Goal: Task Accomplishment & Management: Manage account settings

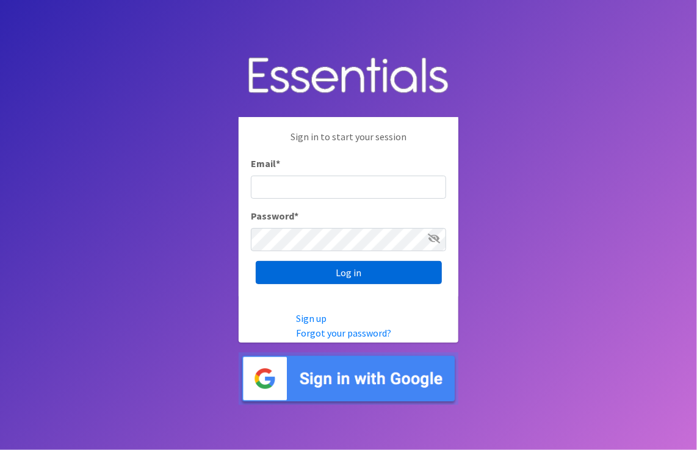
type input "[PERSON_NAME][EMAIL_ADDRESS][PERSON_NAME][DOMAIN_NAME]"
click at [345, 274] on input "Log in" at bounding box center [349, 272] width 186 height 23
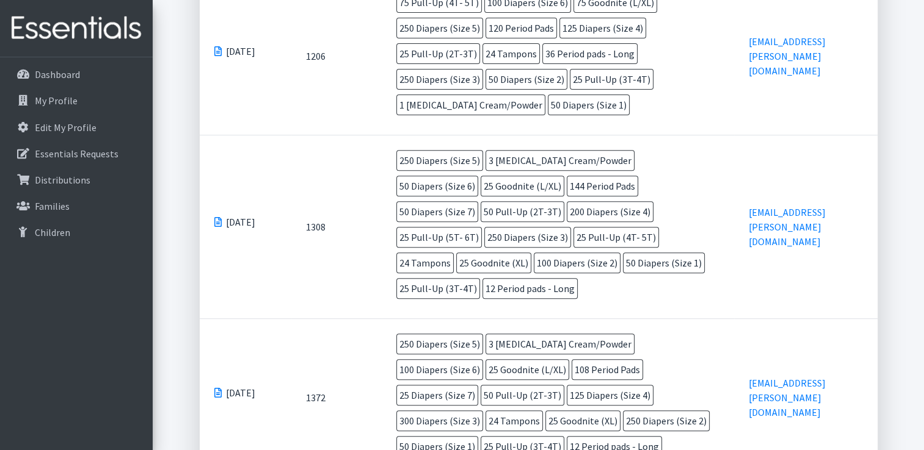
scroll to position [488, 0]
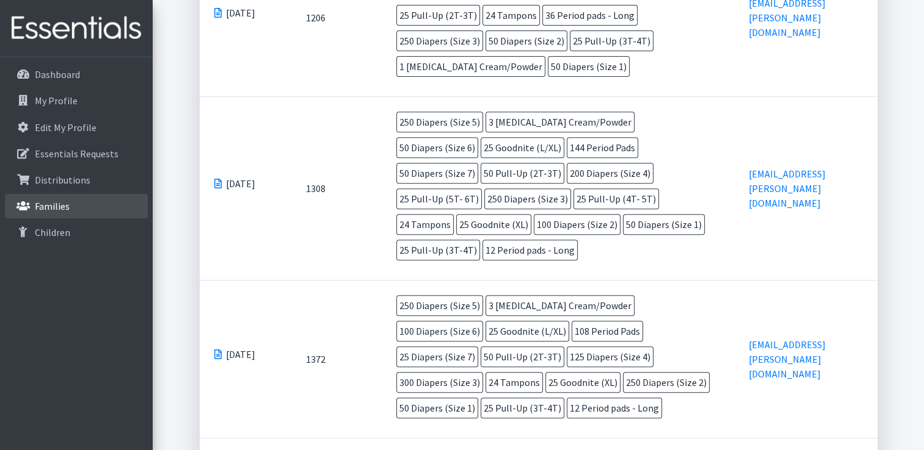
click at [54, 209] on p "Families" at bounding box center [52, 206] width 35 height 12
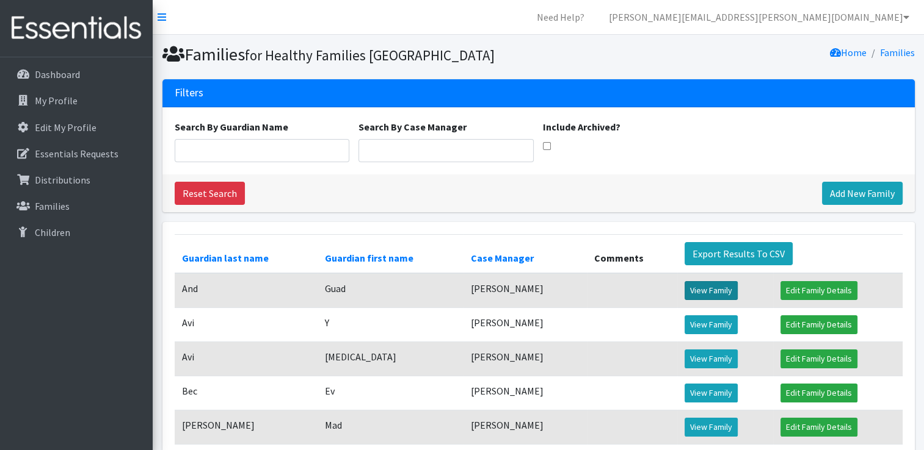
click at [693, 300] on link "View Family" at bounding box center [710, 290] width 53 height 19
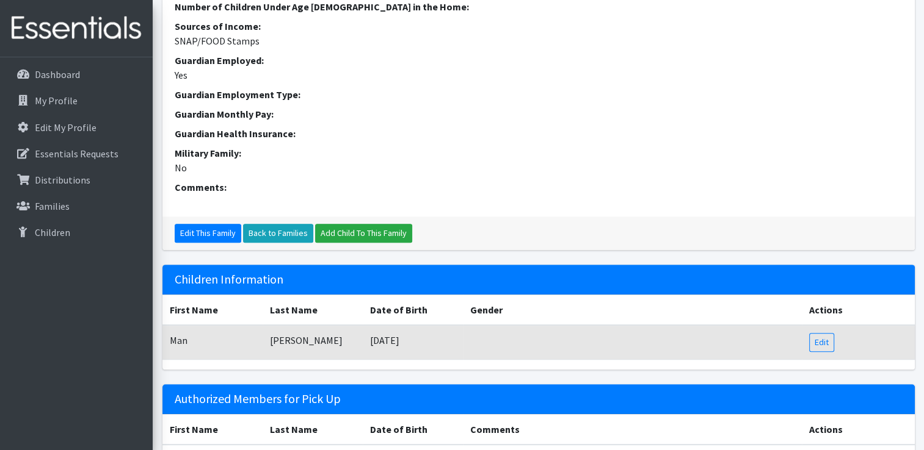
scroll to position [425, 0]
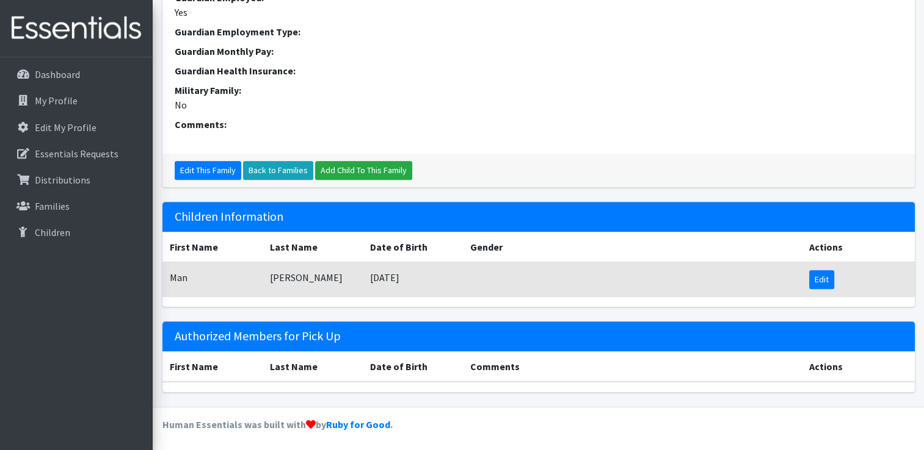
click at [823, 272] on link "Edit" at bounding box center [821, 279] width 25 height 19
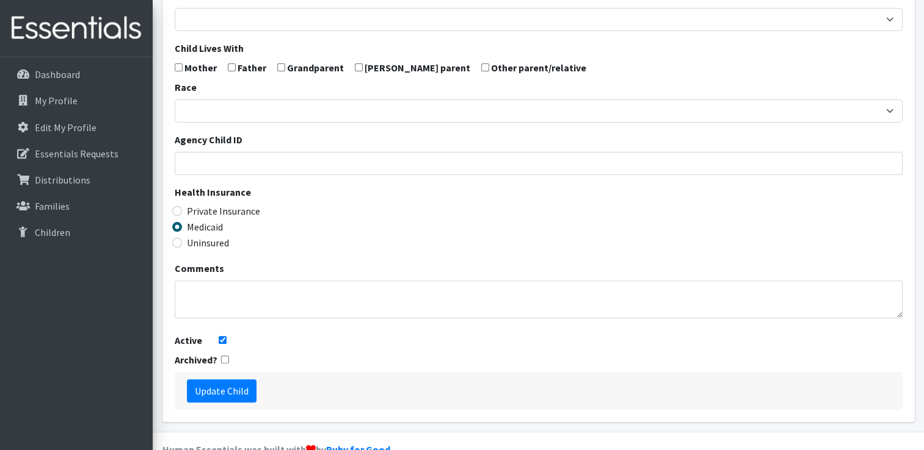
scroll to position [346, 0]
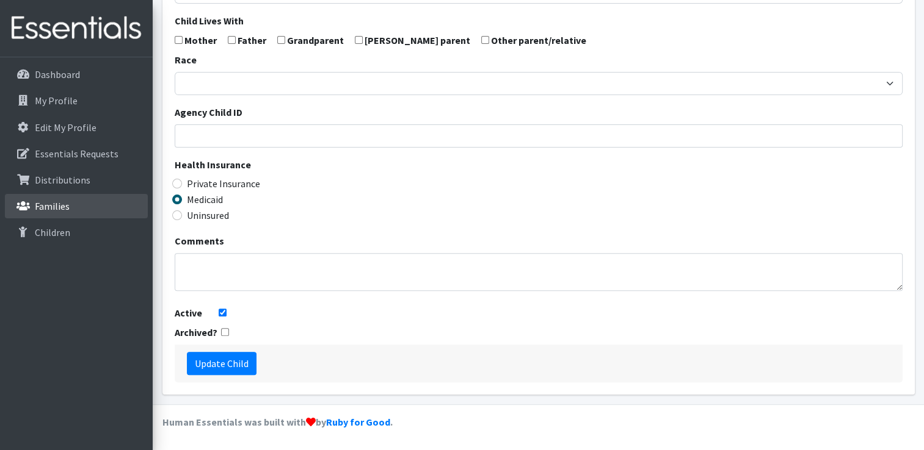
click at [43, 209] on p "Families" at bounding box center [52, 206] width 35 height 12
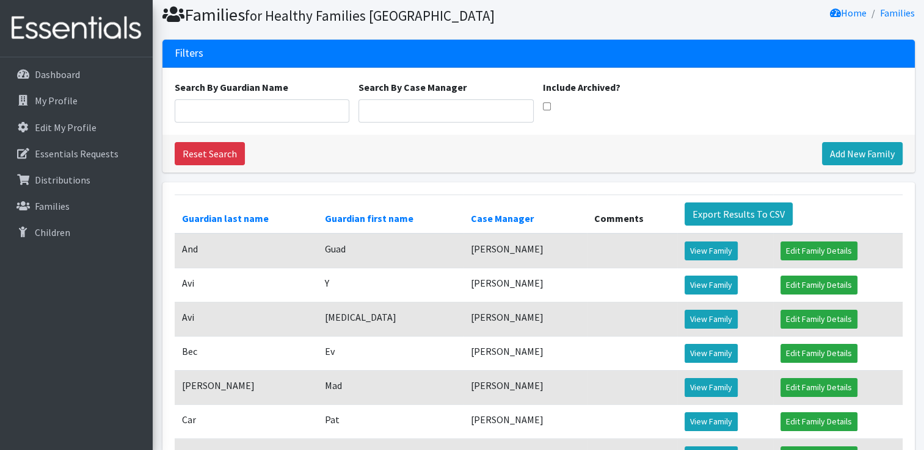
scroll to position [61, 0]
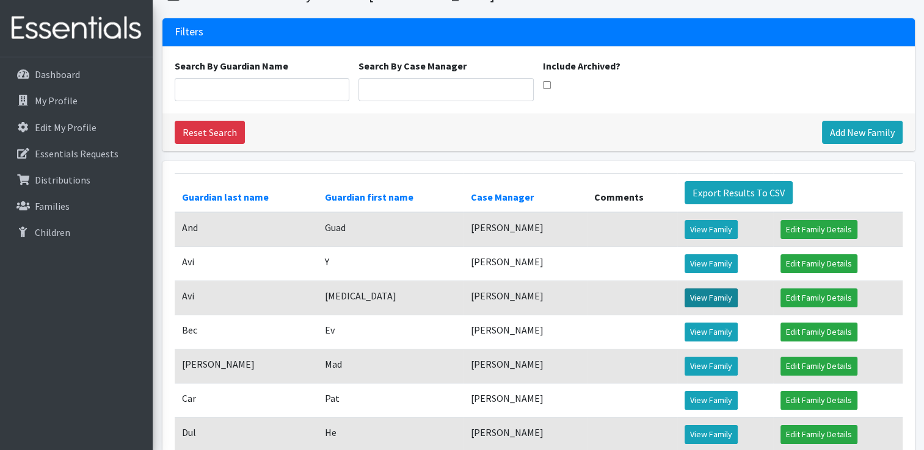
click at [716, 308] on link "View Family" at bounding box center [710, 298] width 53 height 19
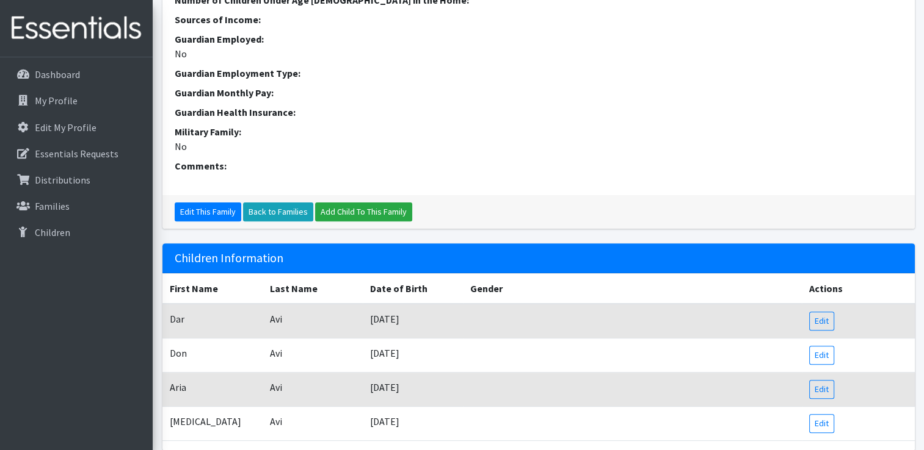
scroll to position [488, 0]
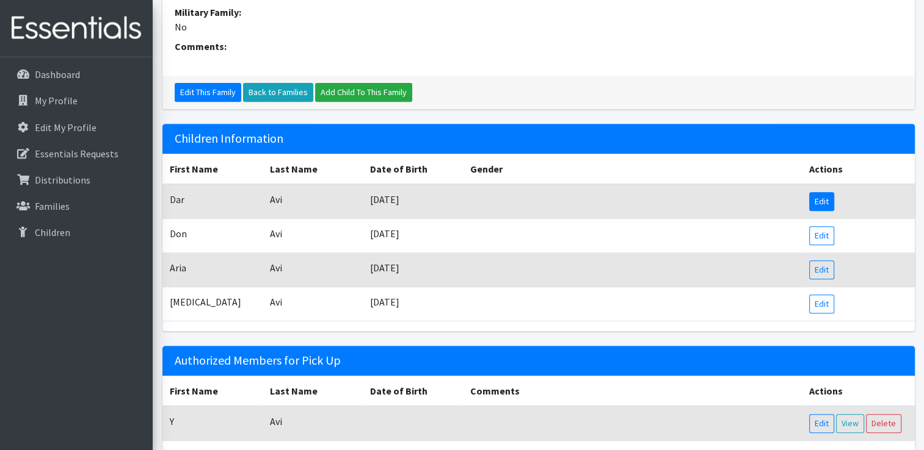
click at [825, 204] on link "Edit" at bounding box center [821, 201] width 25 height 19
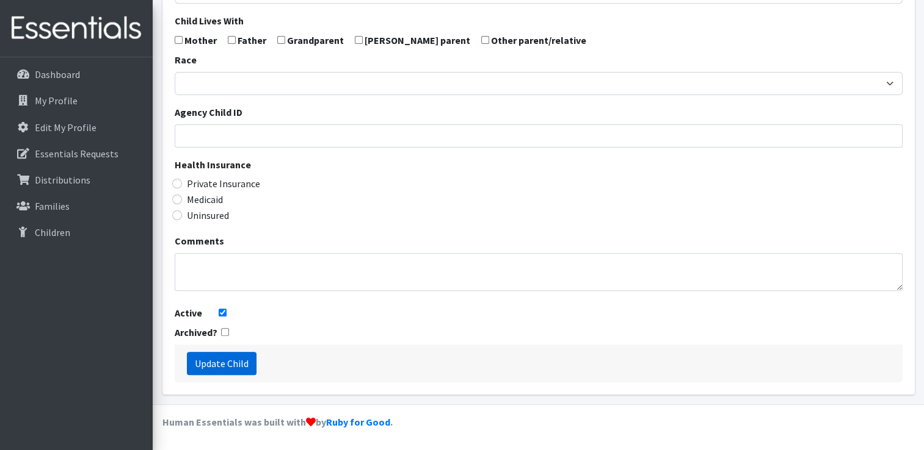
scroll to position [346, 0]
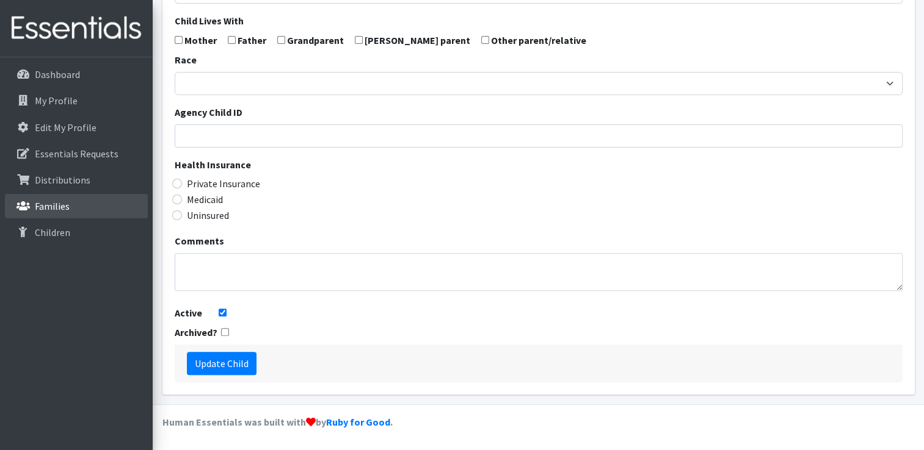
click at [62, 208] on p "Families" at bounding box center [52, 206] width 35 height 12
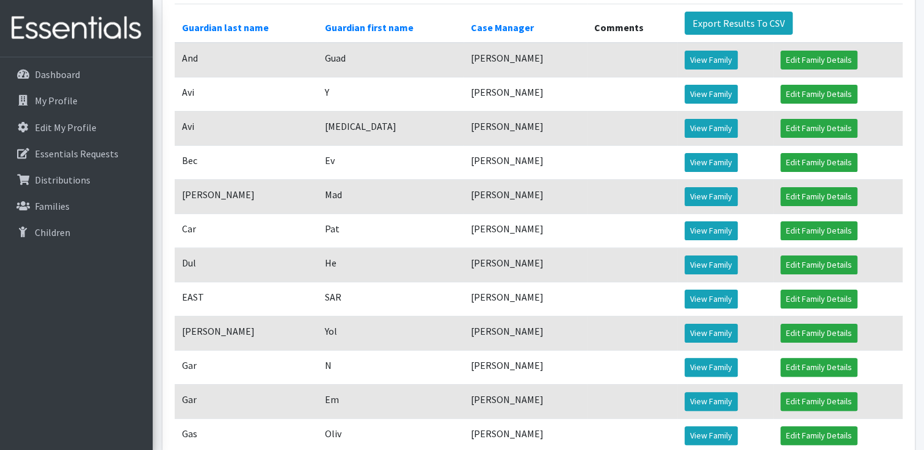
scroll to position [305, 0]
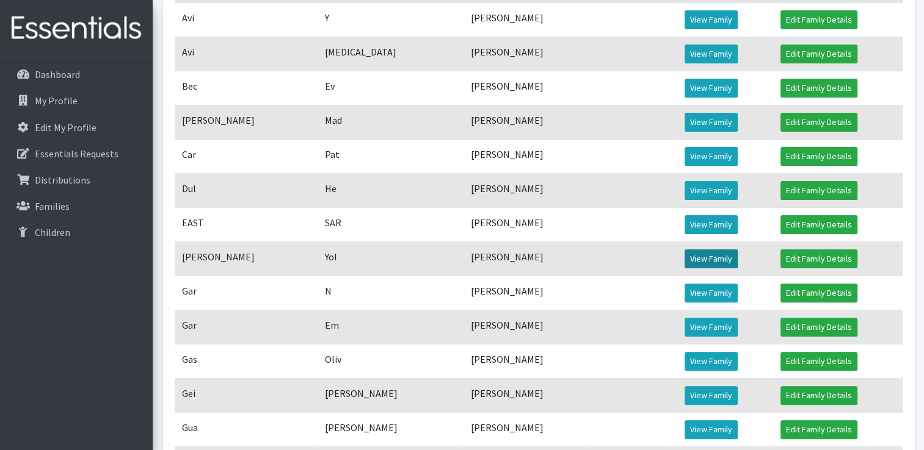
click at [705, 269] on link "View Family" at bounding box center [710, 259] width 53 height 19
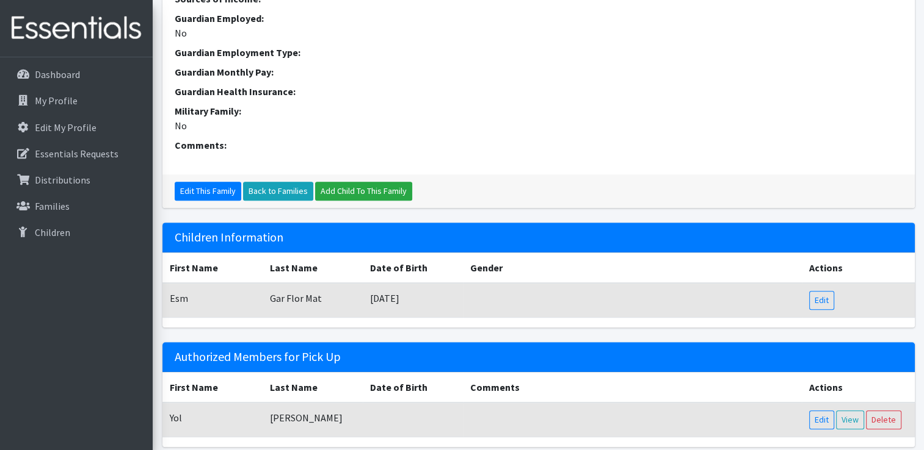
scroll to position [474, 0]
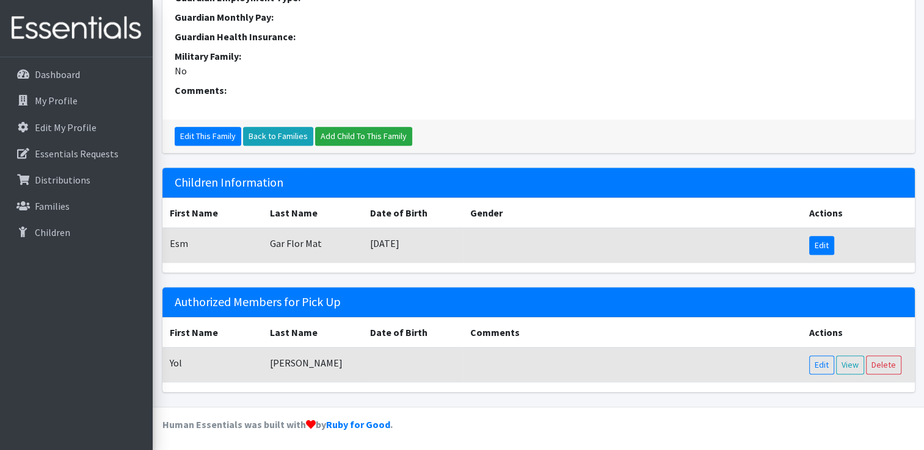
click at [828, 244] on link "Edit" at bounding box center [821, 245] width 25 height 19
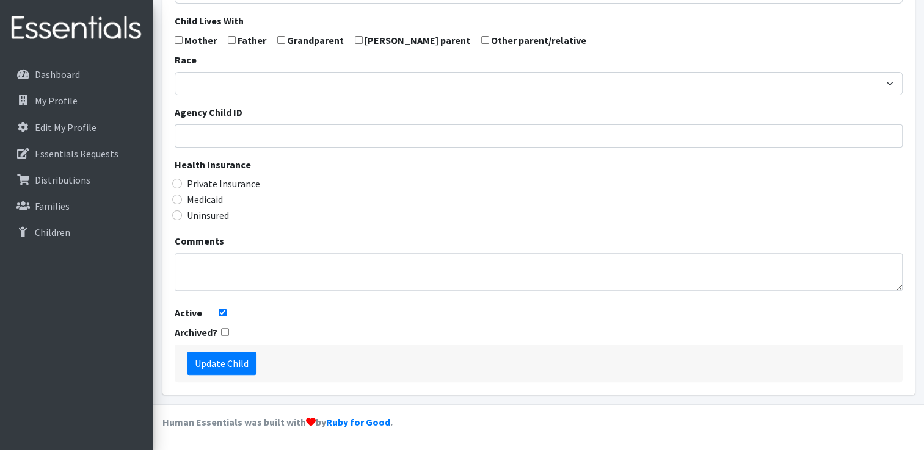
scroll to position [346, 0]
click at [58, 209] on p "Families" at bounding box center [52, 206] width 35 height 12
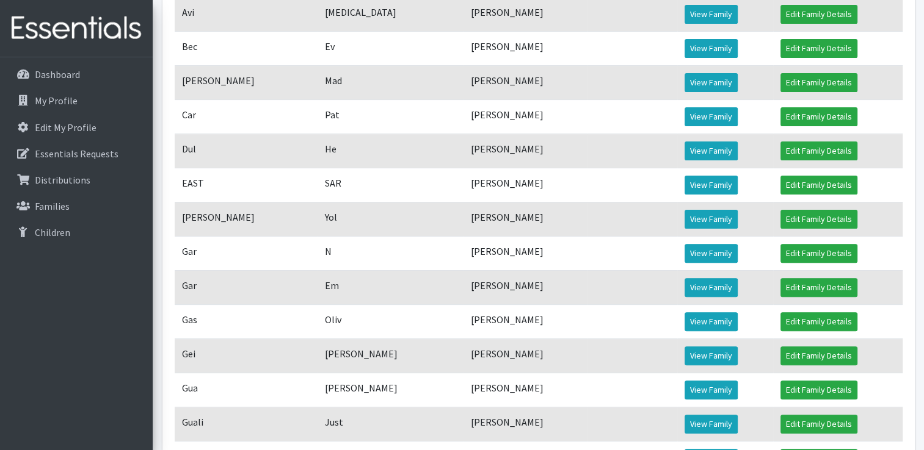
scroll to position [366, 0]
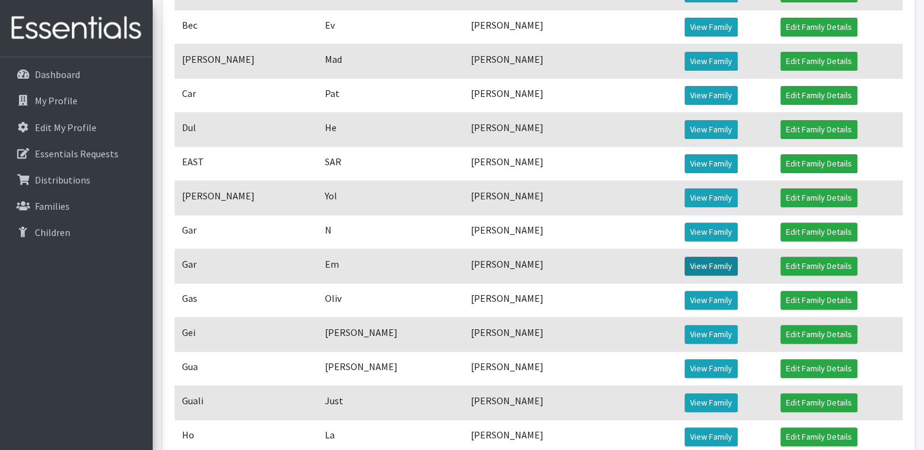
click at [697, 276] on link "View Family" at bounding box center [710, 266] width 53 height 19
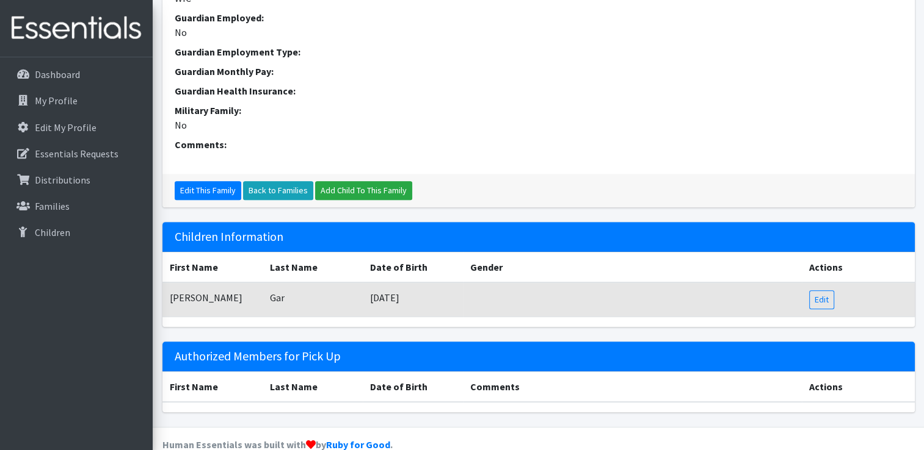
scroll to position [425, 0]
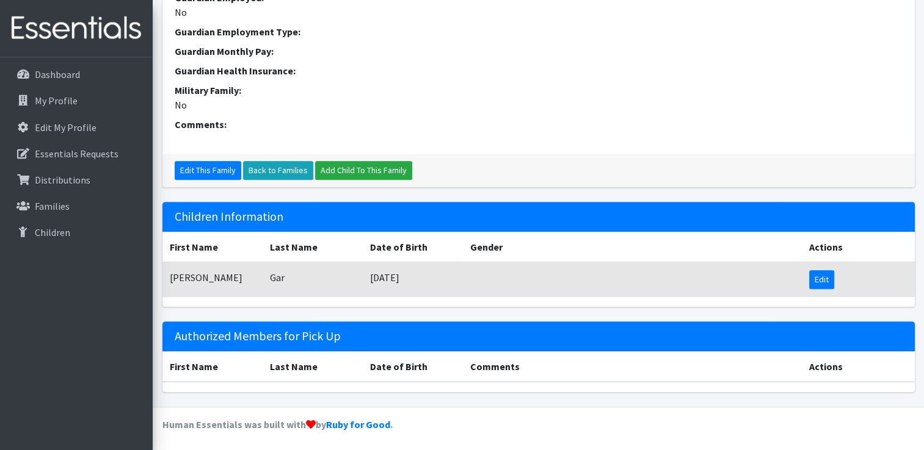
click at [816, 278] on link "Edit" at bounding box center [821, 279] width 25 height 19
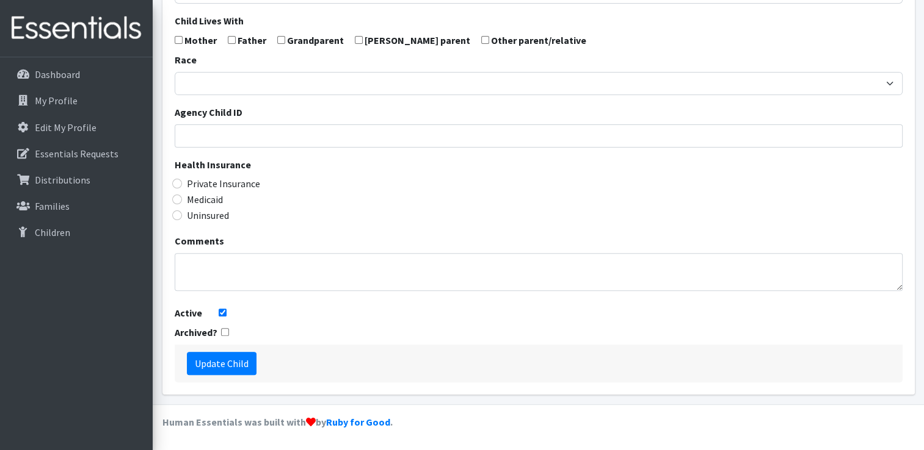
scroll to position [346, 0]
click at [45, 211] on p "Families" at bounding box center [52, 206] width 35 height 12
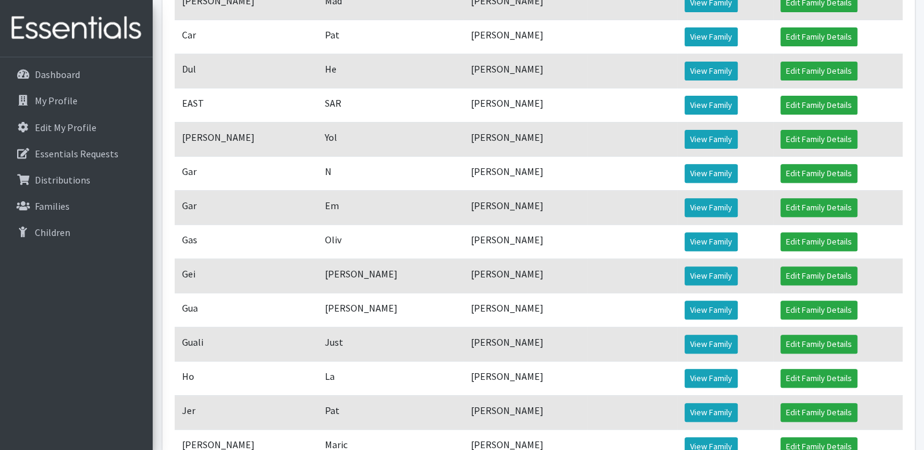
scroll to position [427, 0]
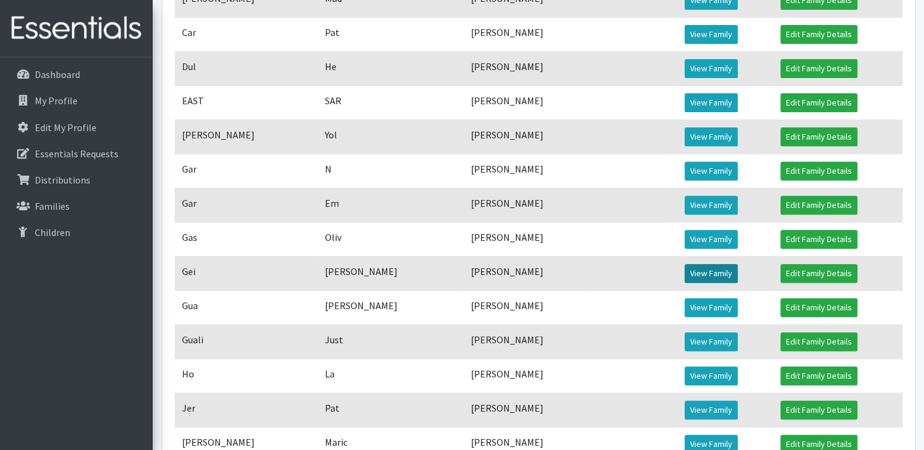
click at [715, 283] on link "View Family" at bounding box center [710, 273] width 53 height 19
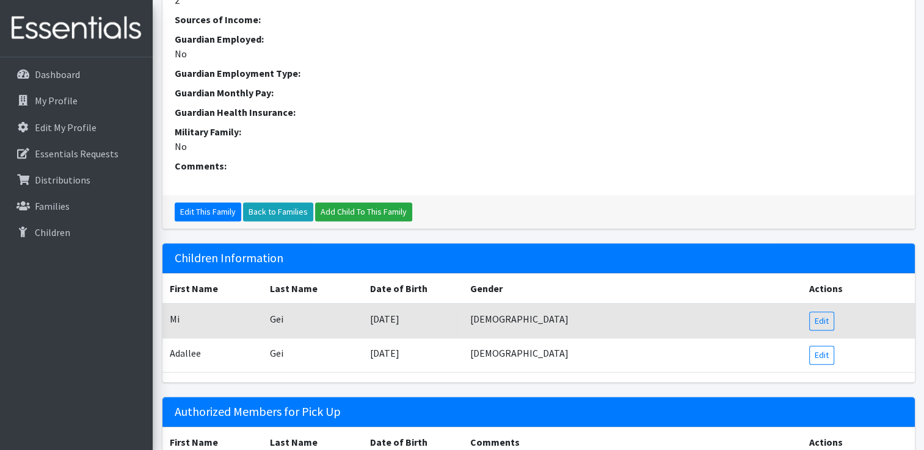
scroll to position [488, 0]
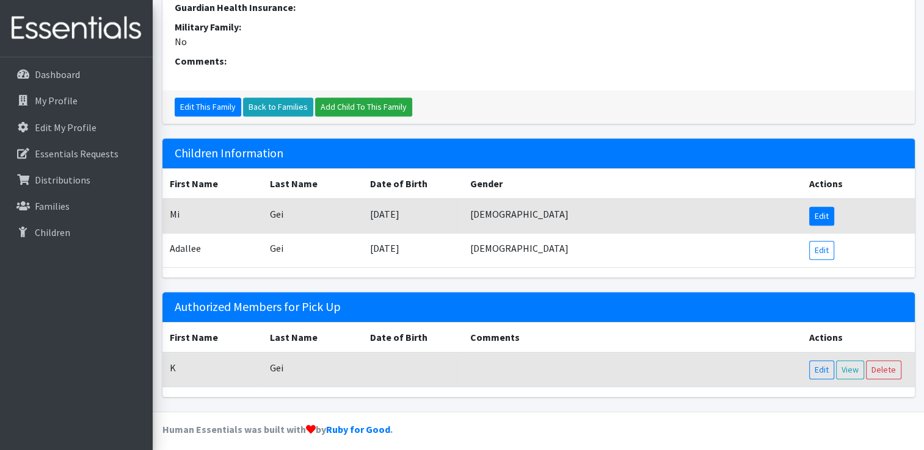
click at [818, 219] on link "Edit" at bounding box center [821, 216] width 25 height 19
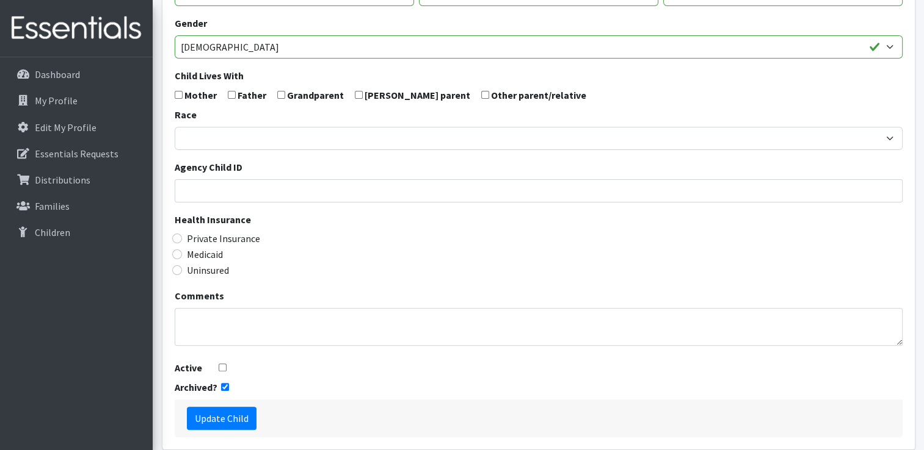
scroll to position [346, 0]
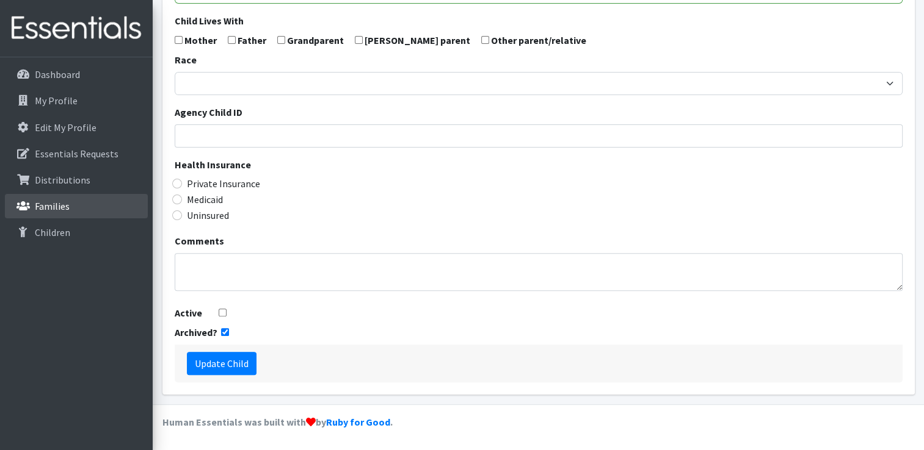
click at [37, 211] on p "Families" at bounding box center [52, 206] width 35 height 12
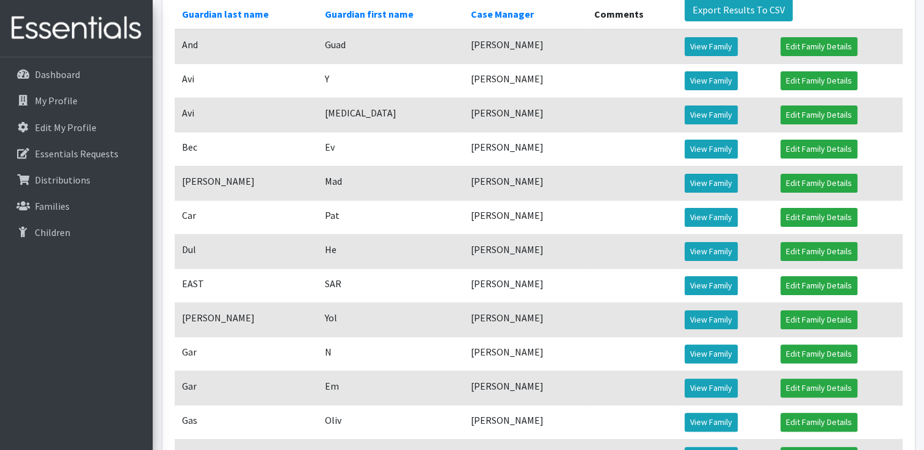
scroll to position [488, 0]
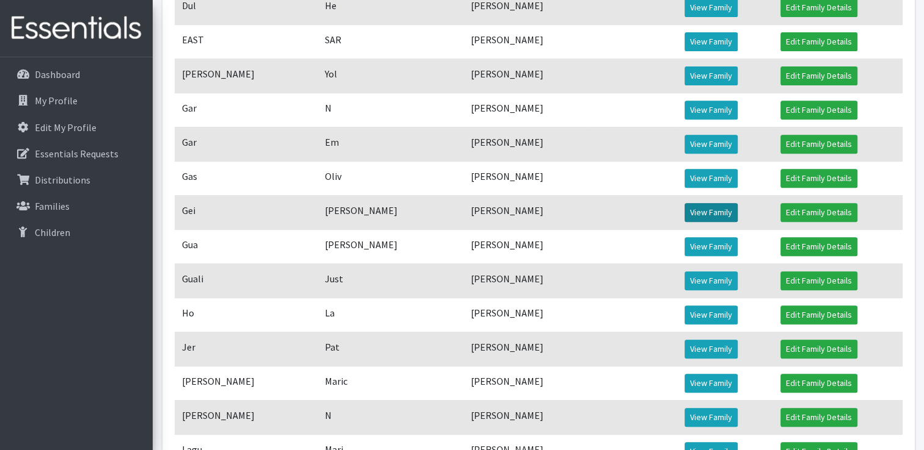
click at [688, 222] on link "View Family" at bounding box center [710, 212] width 53 height 19
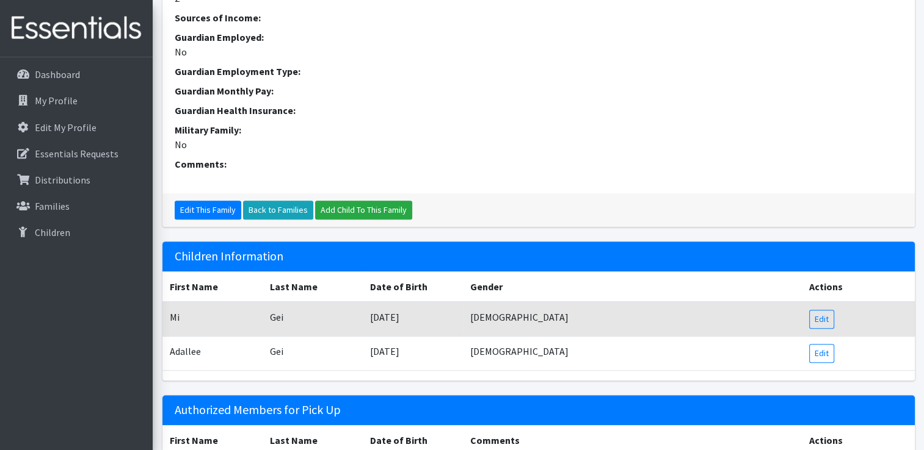
scroll to position [488, 0]
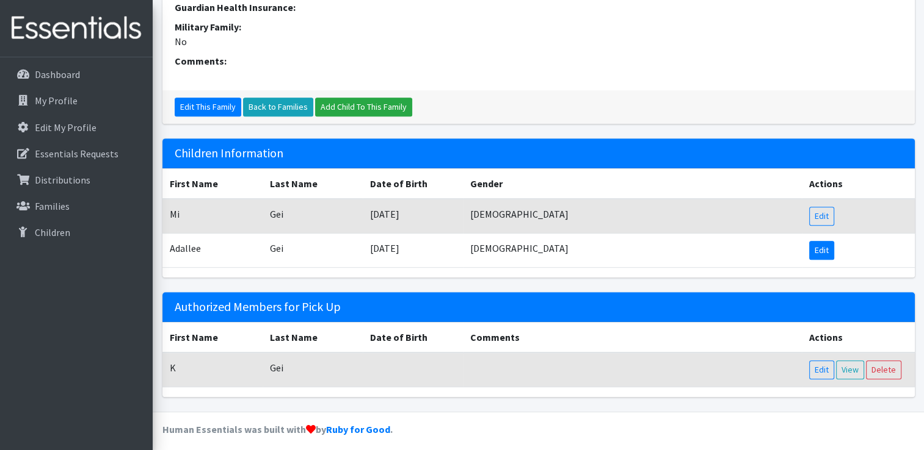
click at [816, 245] on link "Edit" at bounding box center [821, 250] width 25 height 19
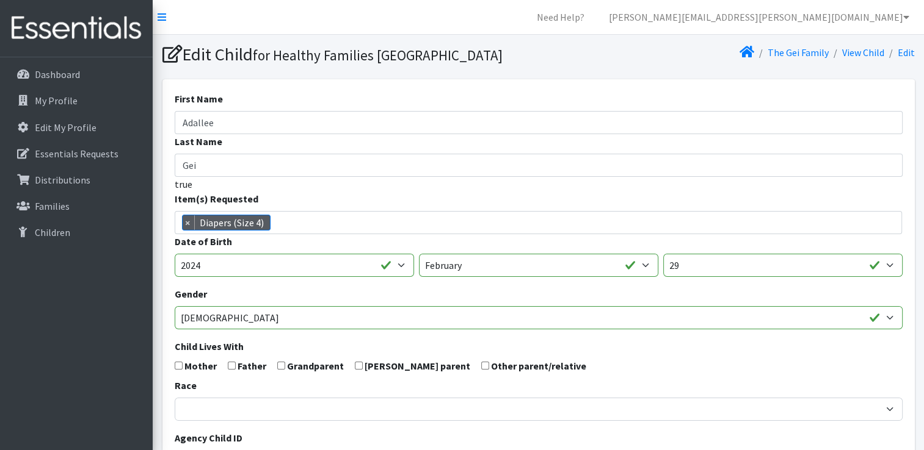
scroll to position [346, 0]
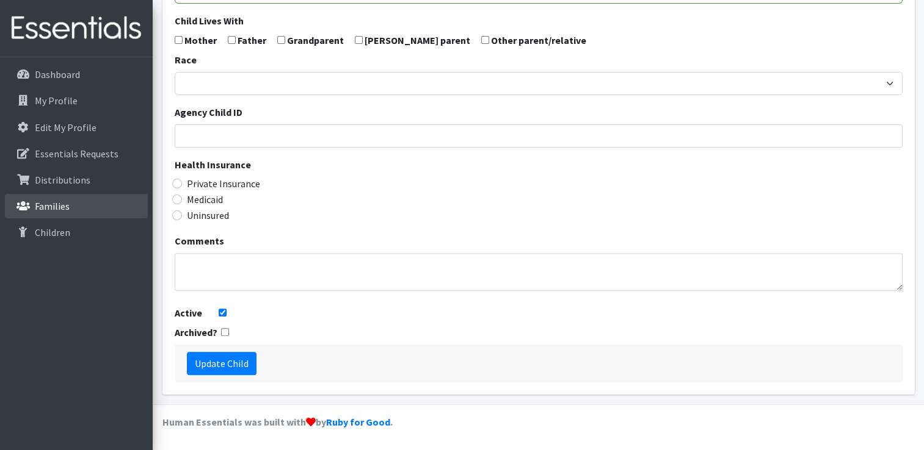
click at [46, 208] on p "Families" at bounding box center [52, 206] width 35 height 12
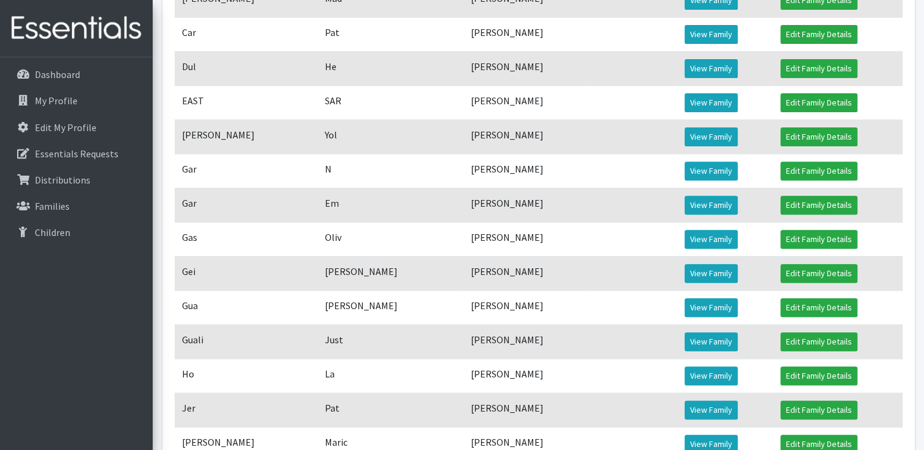
scroll to position [488, 0]
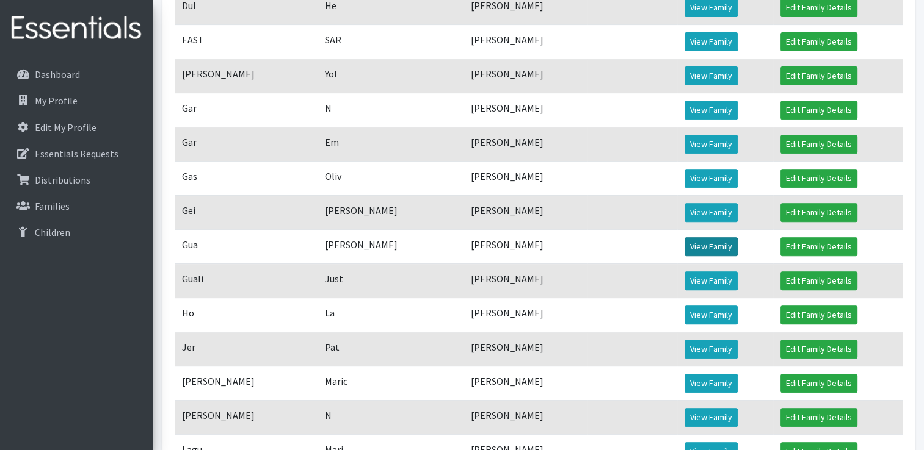
click at [695, 256] on link "View Family" at bounding box center [710, 246] width 53 height 19
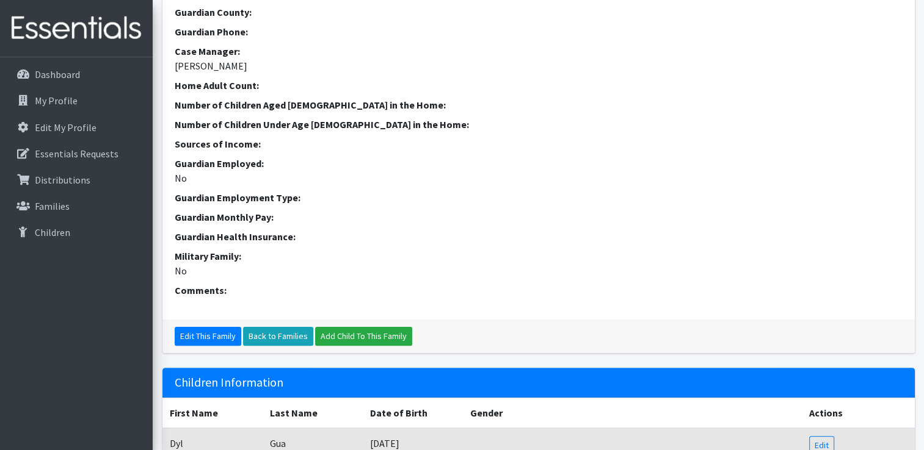
scroll to position [478, 0]
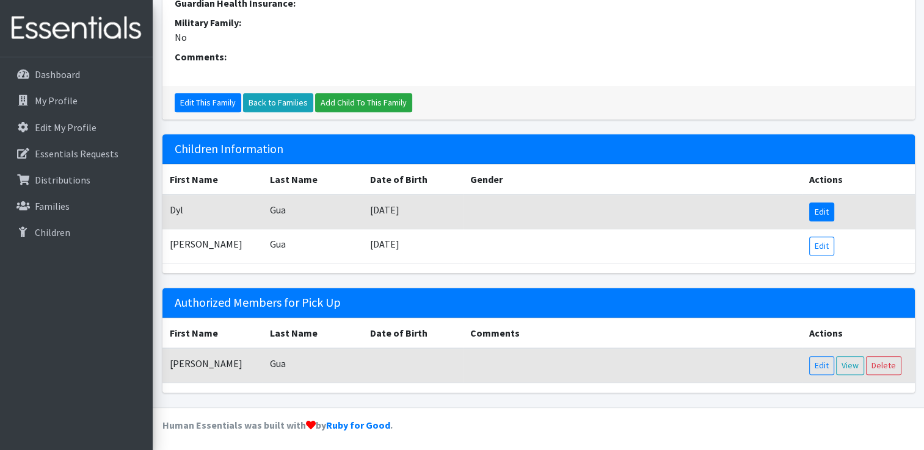
click at [816, 212] on link "Edit" at bounding box center [821, 212] width 25 height 19
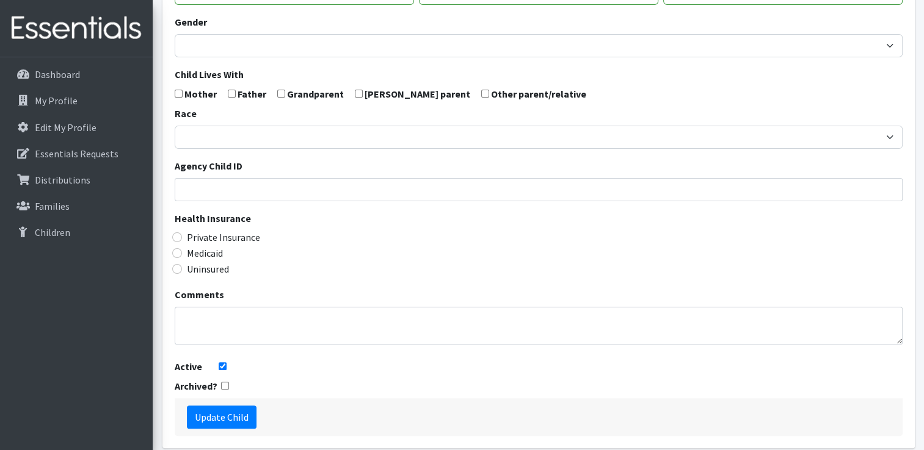
scroll to position [346, 0]
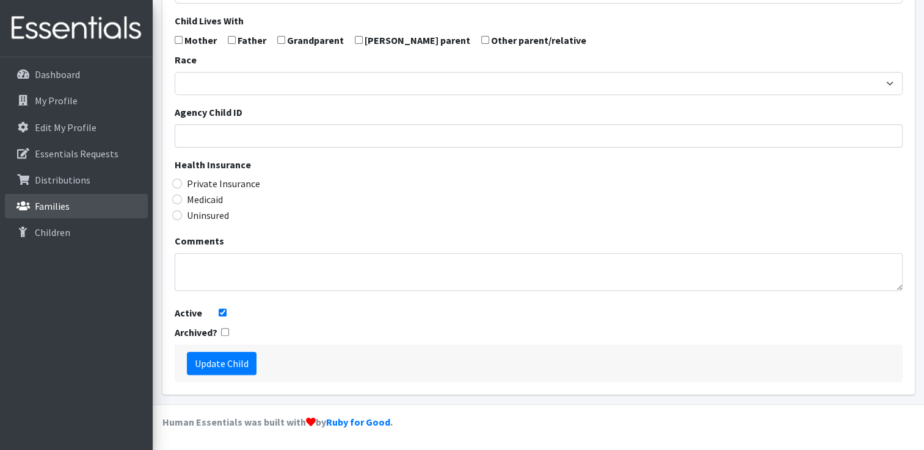
click at [60, 201] on p "Families" at bounding box center [52, 206] width 35 height 12
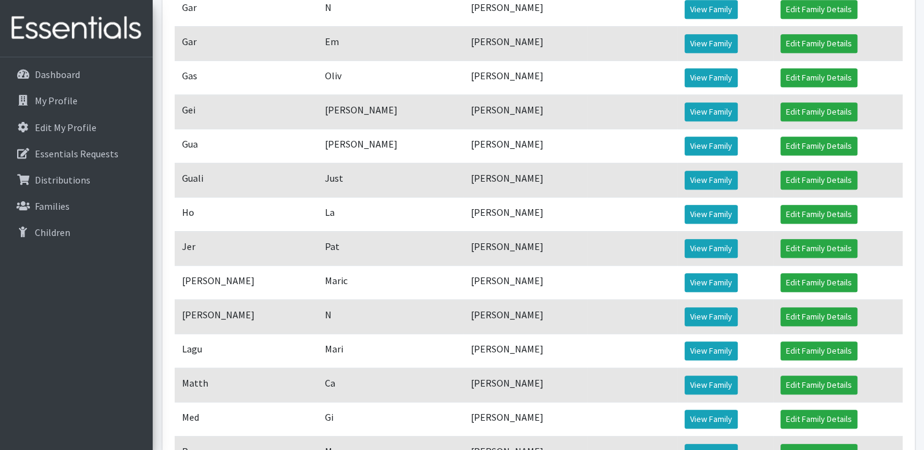
scroll to position [610, 0]
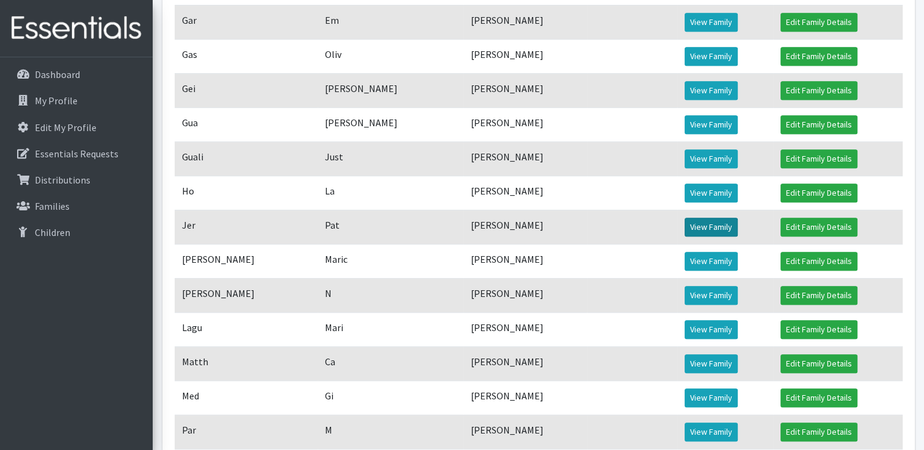
click at [711, 237] on link "View Family" at bounding box center [710, 227] width 53 height 19
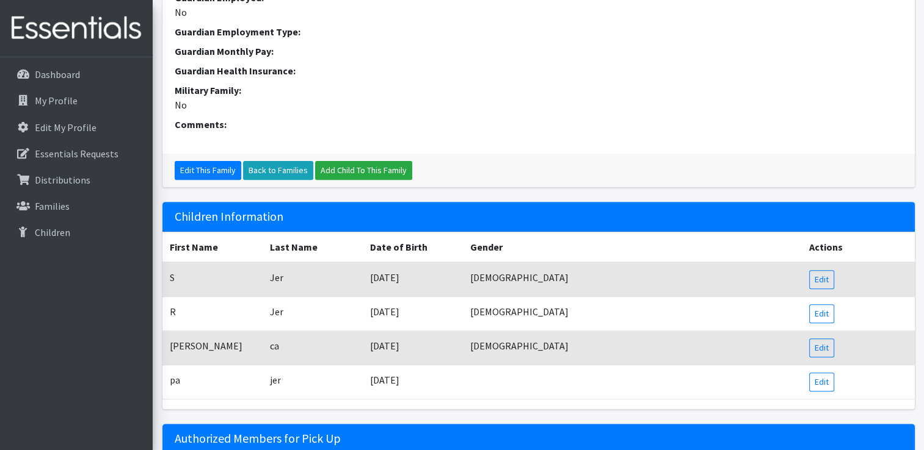
scroll to position [512, 0]
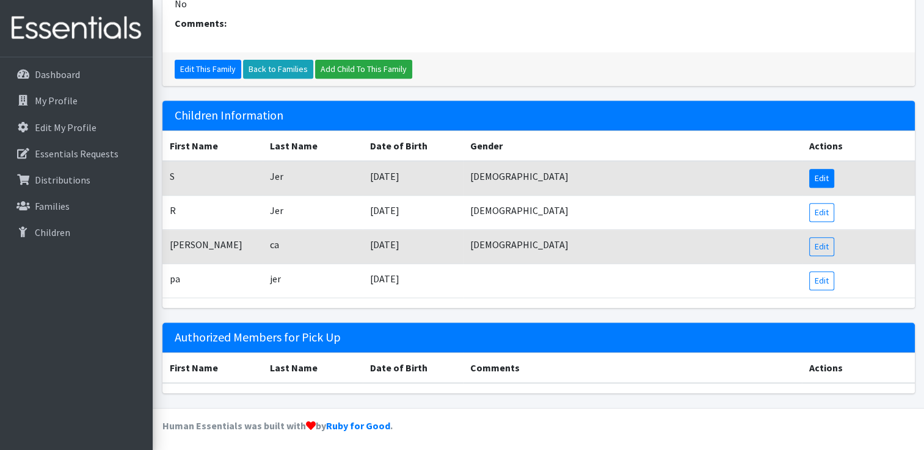
click at [828, 174] on link "Edit" at bounding box center [821, 178] width 25 height 19
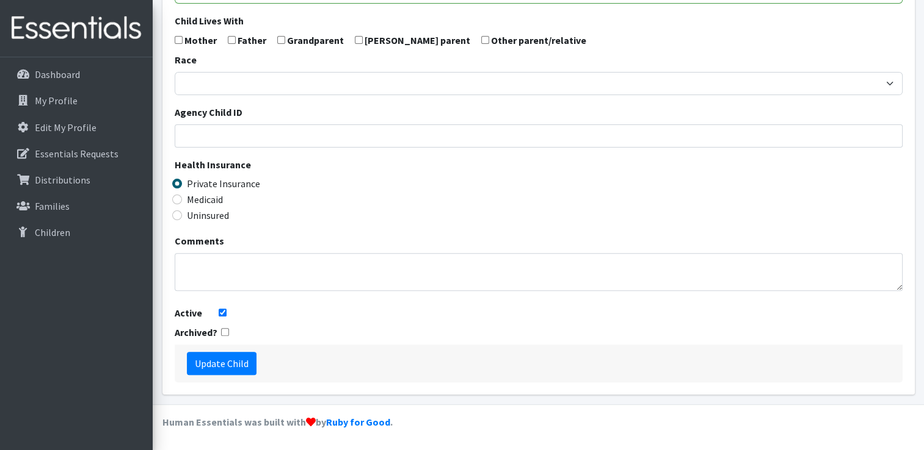
scroll to position [346, 0]
click at [30, 198] on link "Families" at bounding box center [76, 206] width 143 height 24
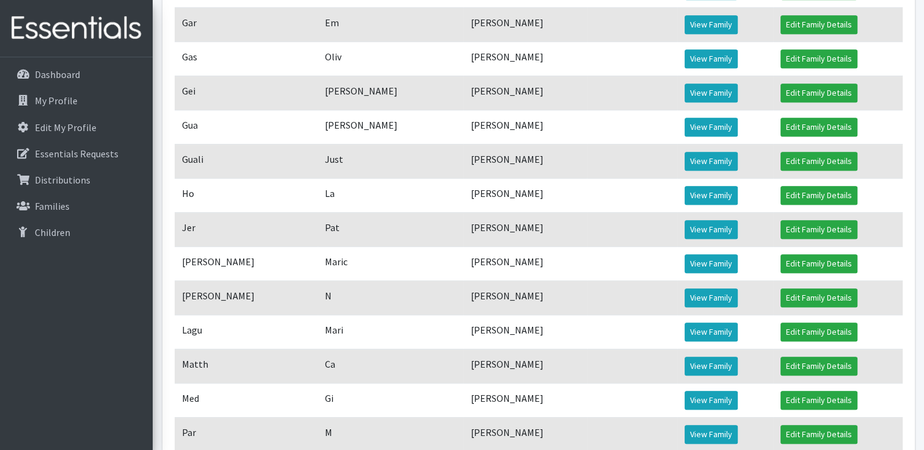
scroll to position [610, 0]
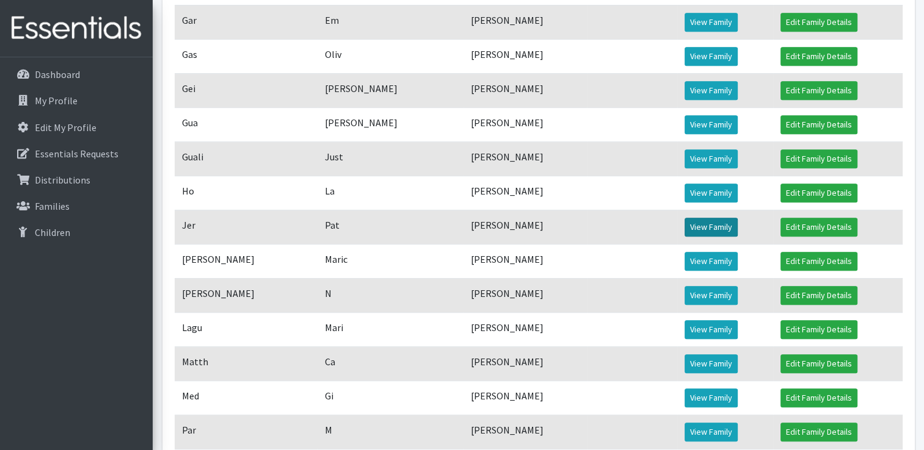
click at [711, 237] on link "View Family" at bounding box center [710, 227] width 53 height 19
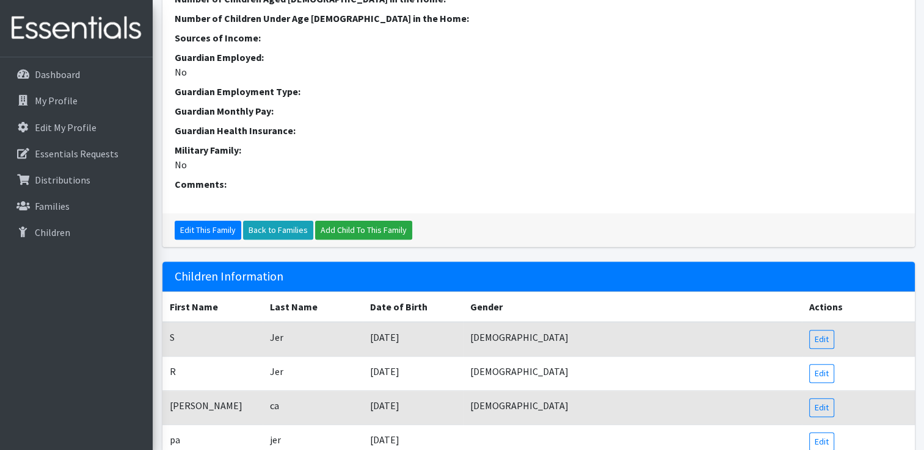
scroll to position [427, 0]
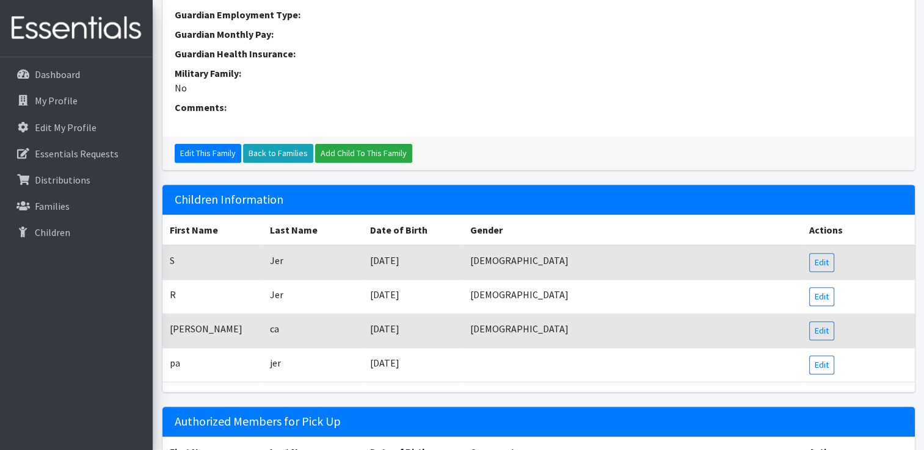
click at [835, 296] on td "Edit" at bounding box center [857, 297] width 113 height 34
click at [824, 296] on link "Edit" at bounding box center [821, 297] width 25 height 19
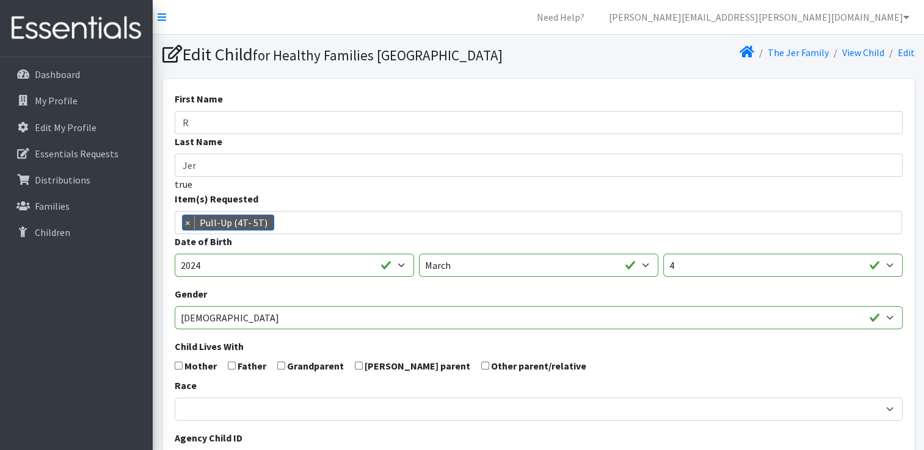
scroll to position [355, 0]
click at [54, 209] on p "Families" at bounding box center [52, 206] width 35 height 12
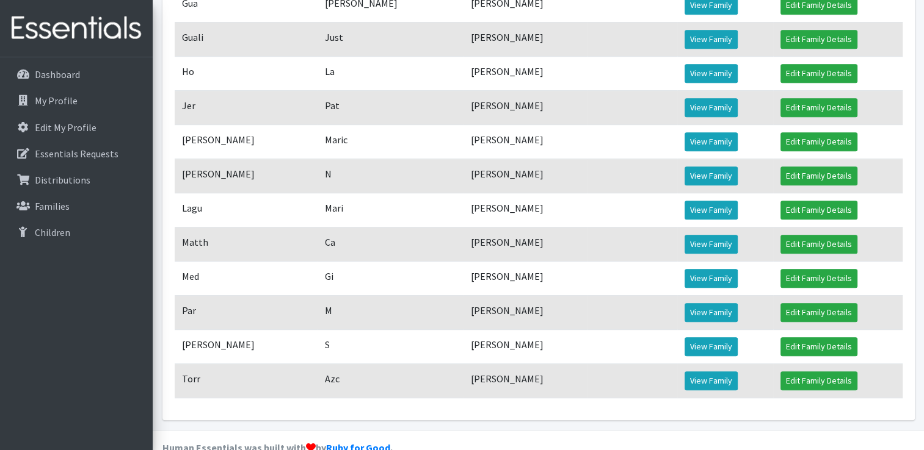
scroll to position [733, 0]
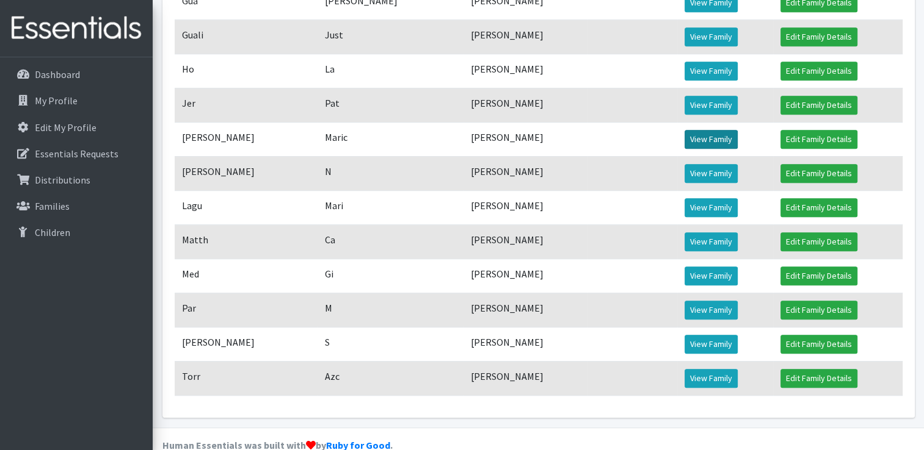
click at [699, 149] on link "View Family" at bounding box center [710, 139] width 53 height 19
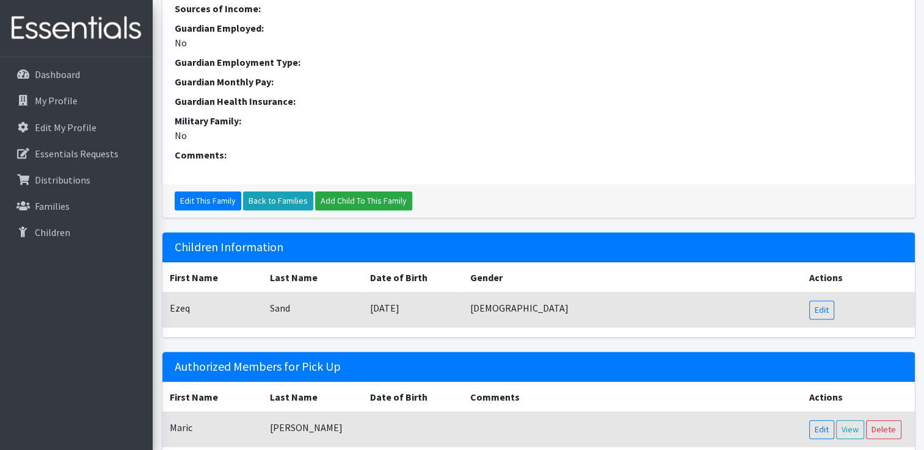
scroll to position [444, 0]
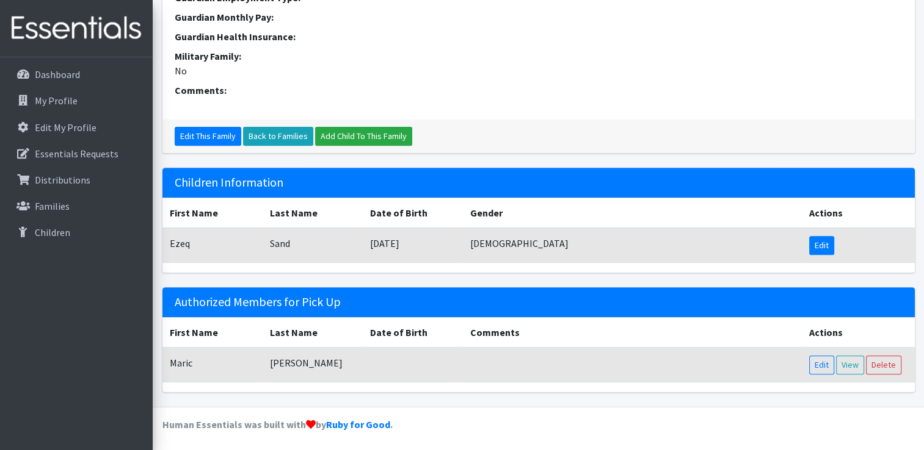
click at [815, 248] on link "Edit" at bounding box center [821, 245] width 25 height 19
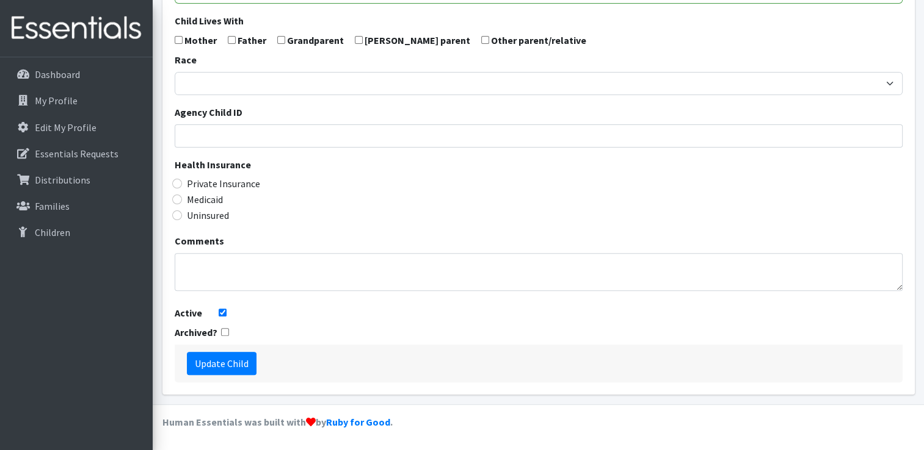
scroll to position [346, 0]
click at [49, 204] on p "Families" at bounding box center [52, 206] width 35 height 12
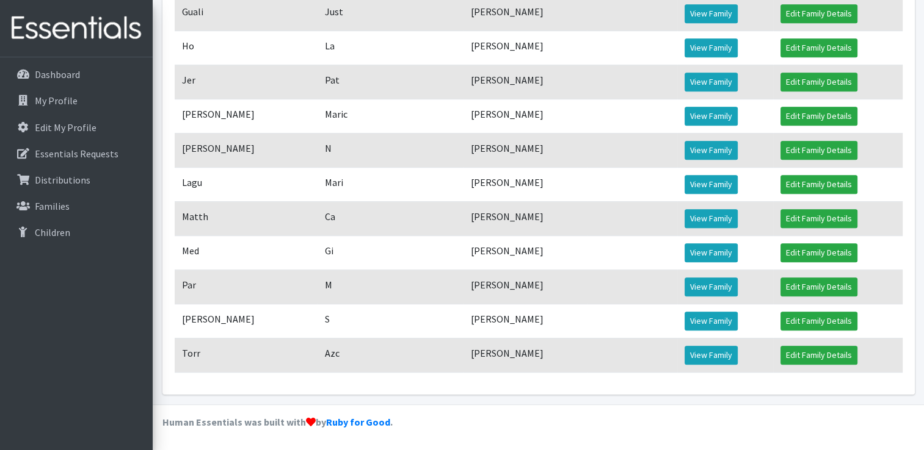
scroll to position [766, 0]
click at [695, 223] on link "View Family" at bounding box center [710, 218] width 53 height 19
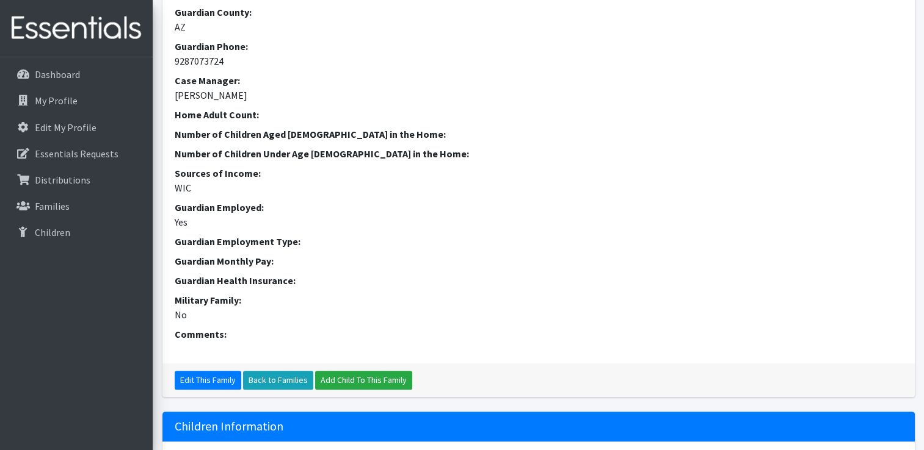
scroll to position [488, 0]
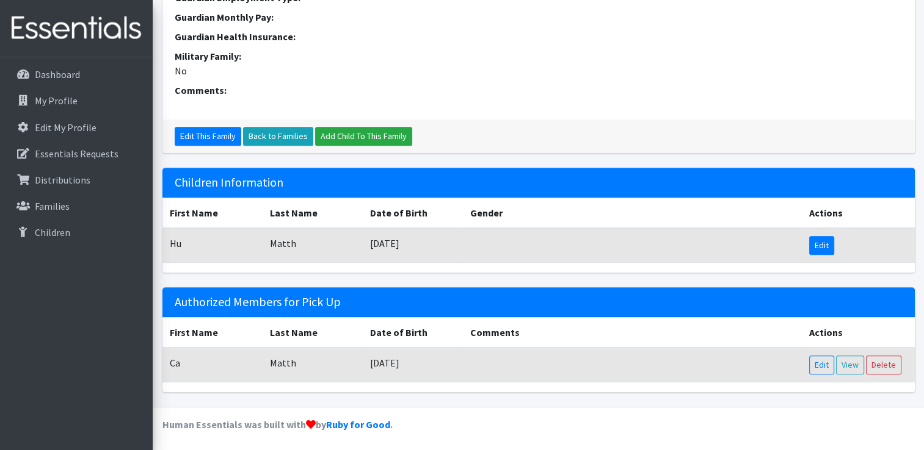
click at [825, 238] on link "Edit" at bounding box center [821, 245] width 25 height 19
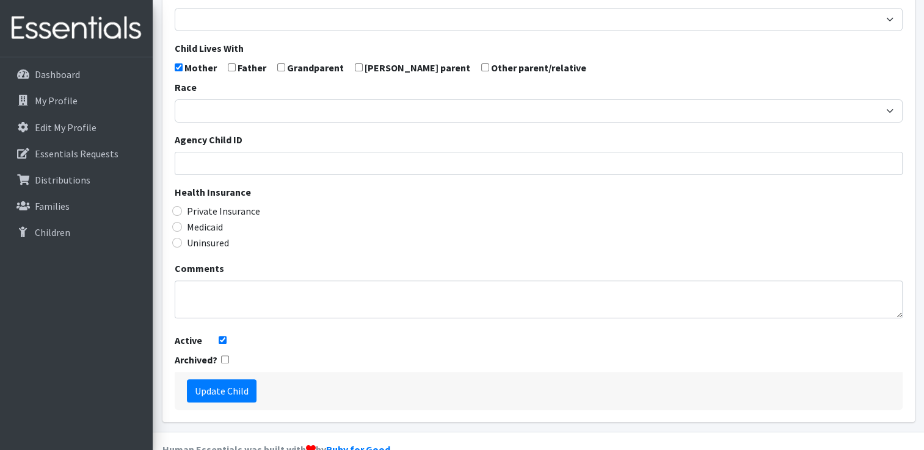
scroll to position [346, 0]
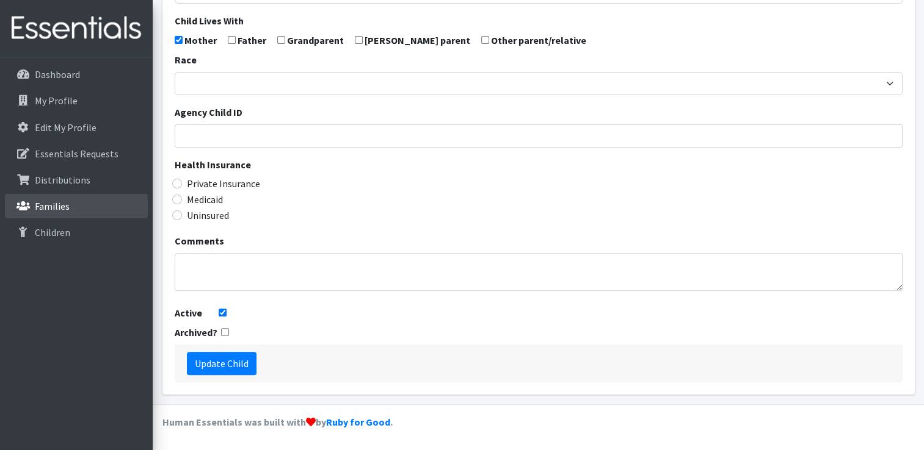
click at [56, 204] on p "Families" at bounding box center [52, 206] width 35 height 12
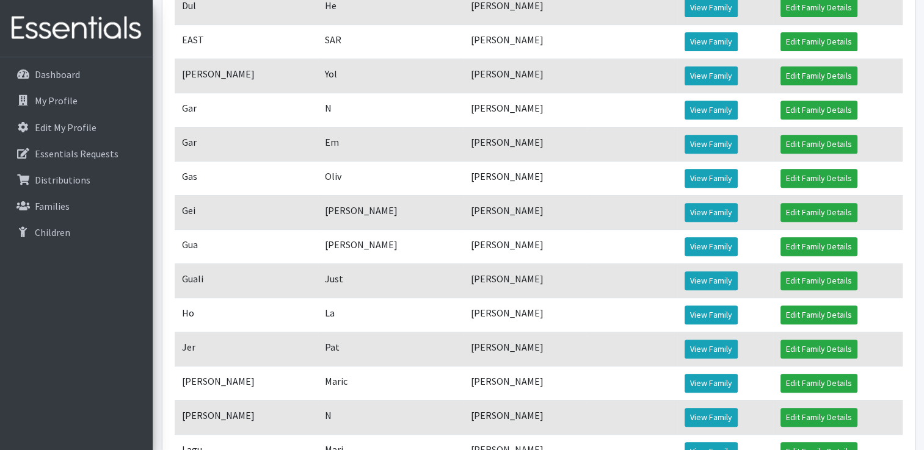
scroll to position [733, 0]
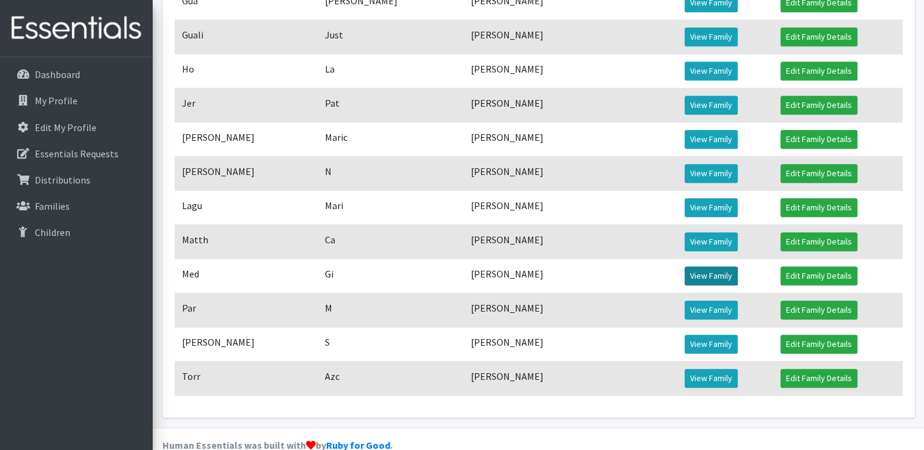
click at [707, 286] on link "View Family" at bounding box center [710, 276] width 53 height 19
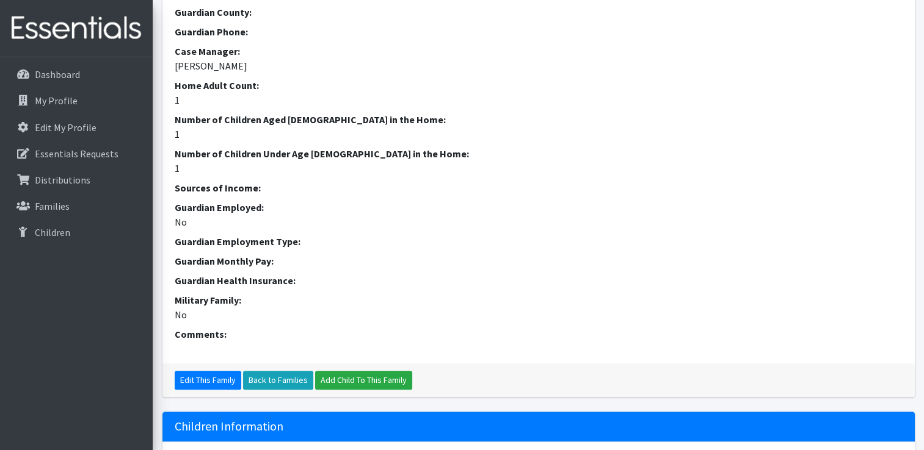
scroll to position [488, 0]
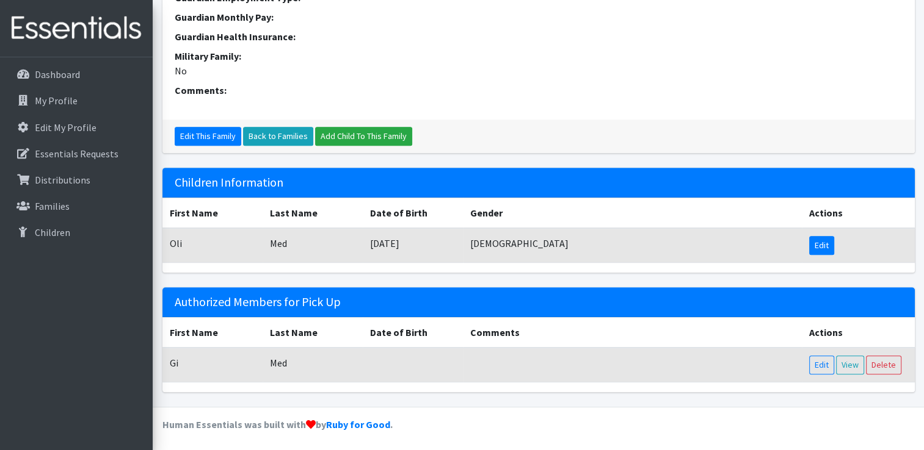
click at [812, 245] on link "Edit" at bounding box center [821, 245] width 25 height 19
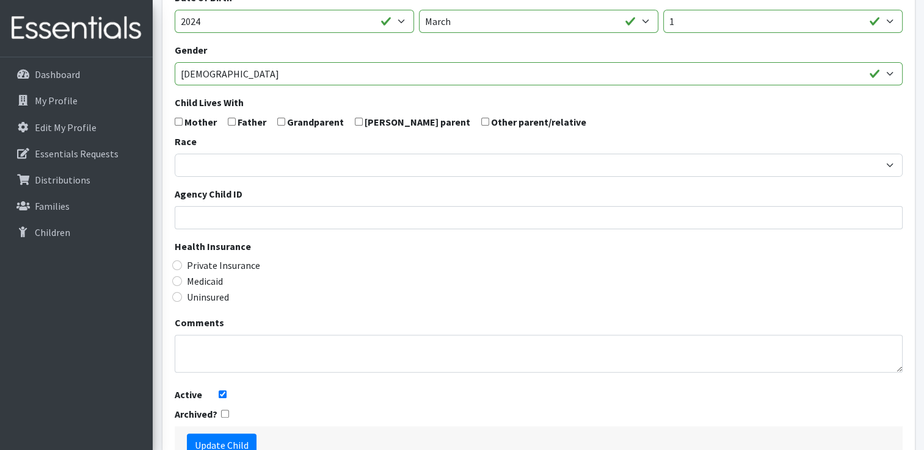
scroll to position [346, 0]
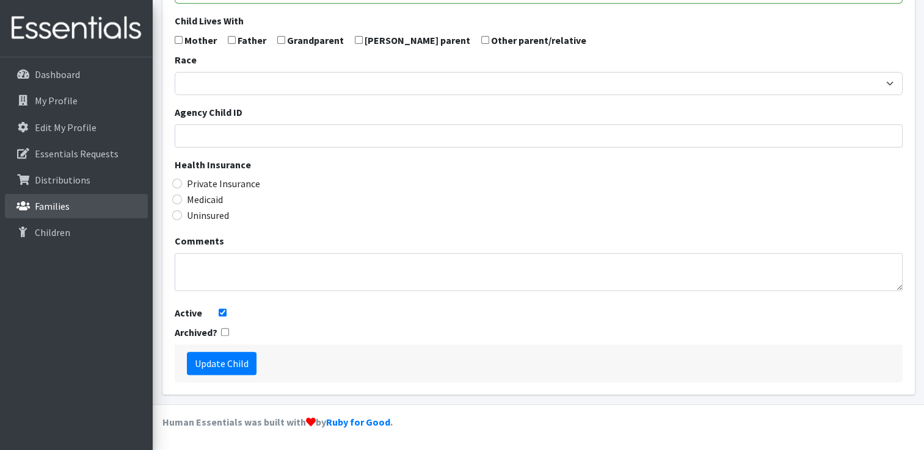
click at [48, 206] on p "Families" at bounding box center [52, 206] width 35 height 12
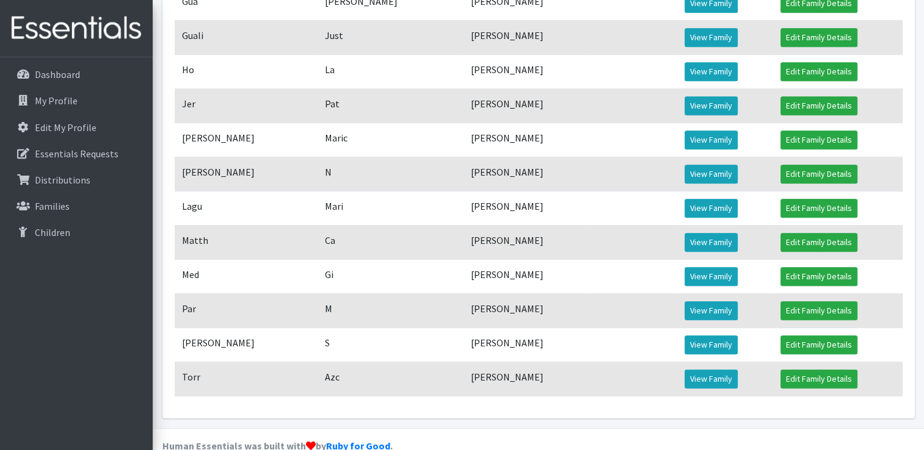
scroll to position [733, 0]
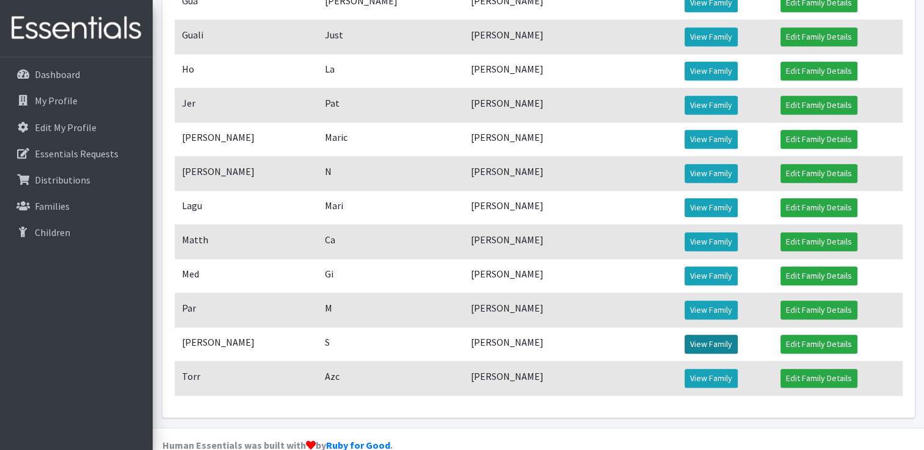
click at [690, 354] on link "View Family" at bounding box center [710, 344] width 53 height 19
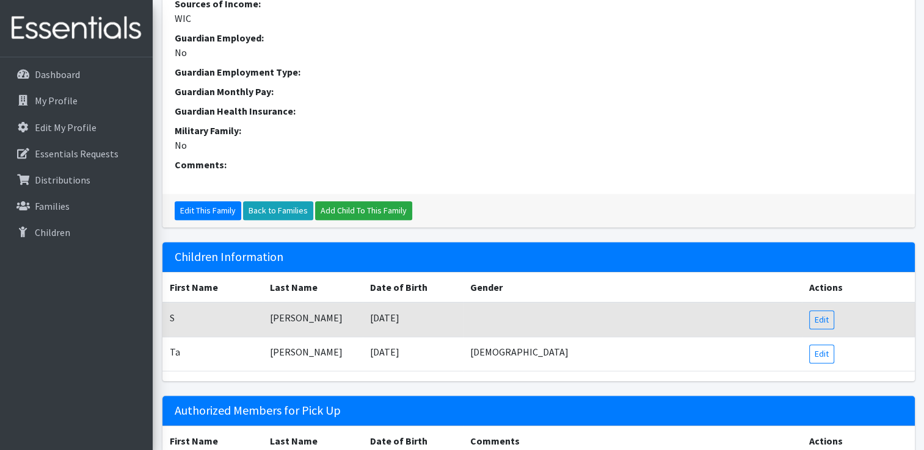
scroll to position [488, 0]
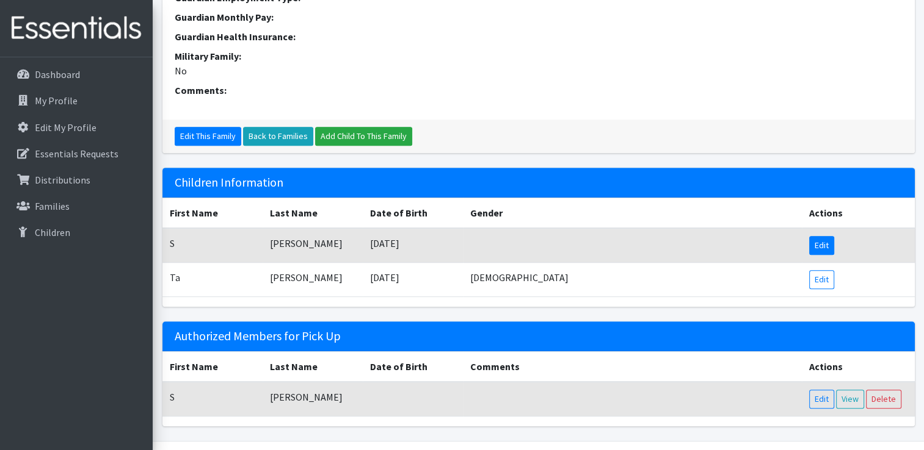
click at [827, 243] on link "Edit" at bounding box center [821, 245] width 25 height 19
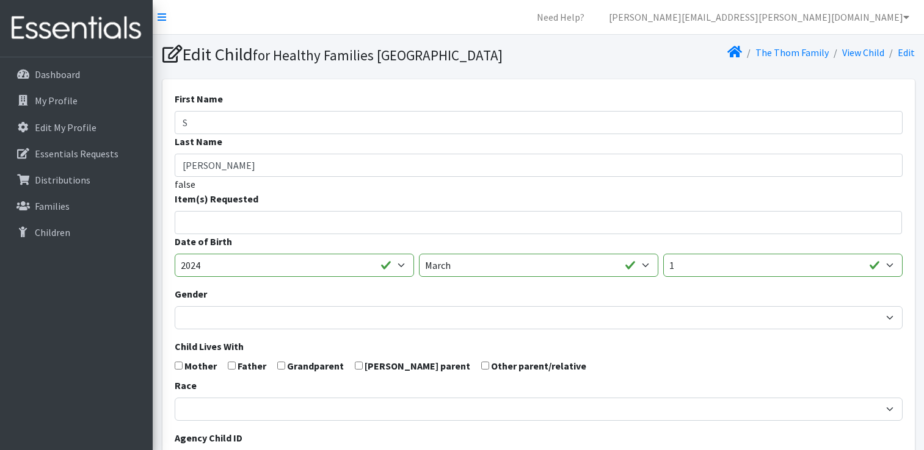
select select
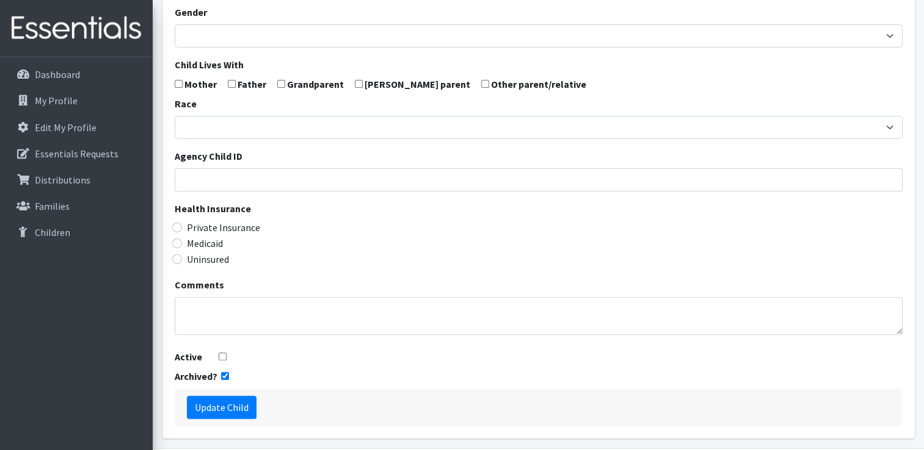
scroll to position [346, 0]
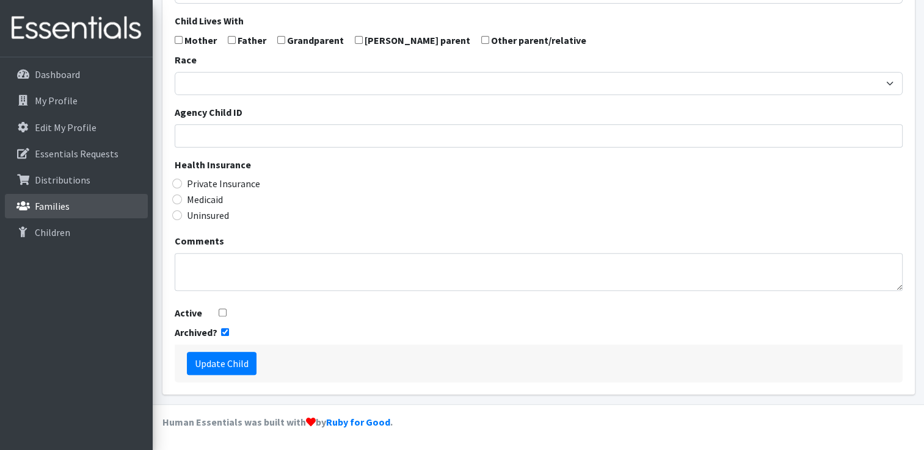
click at [51, 203] on p "Families" at bounding box center [52, 206] width 35 height 12
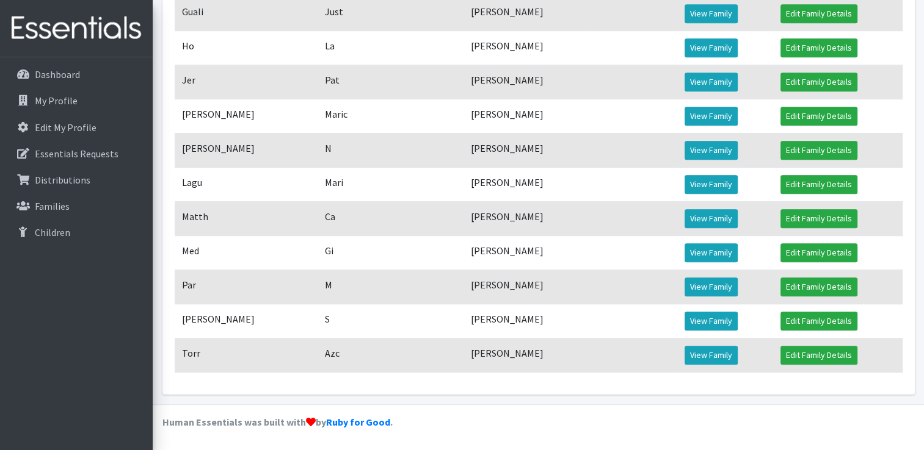
scroll to position [766, 0]
click at [698, 358] on link "View Family" at bounding box center [710, 355] width 53 height 19
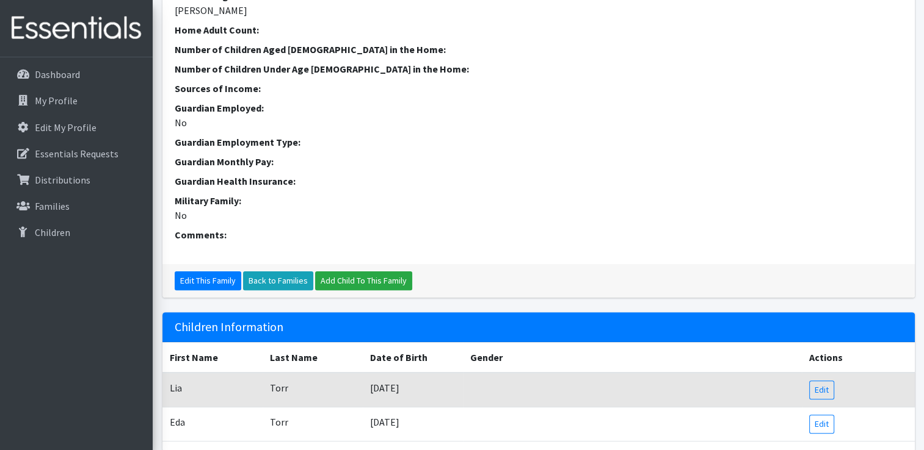
scroll to position [366, 0]
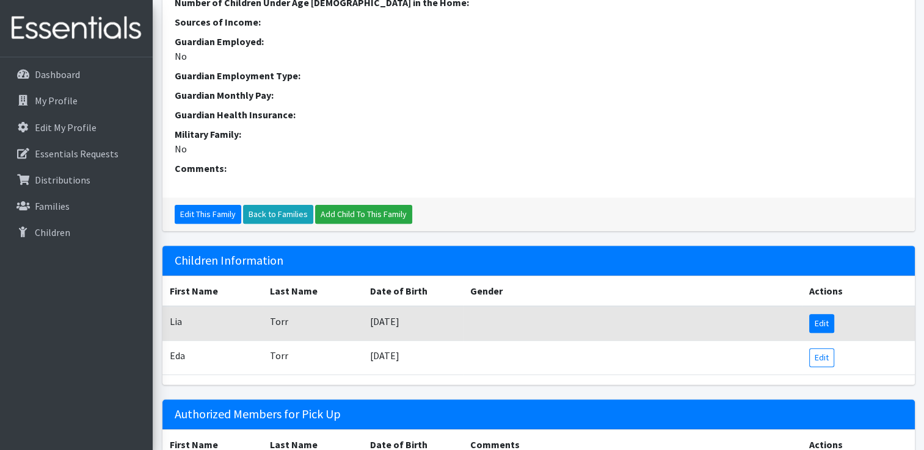
click at [828, 326] on link "Edit" at bounding box center [821, 323] width 25 height 19
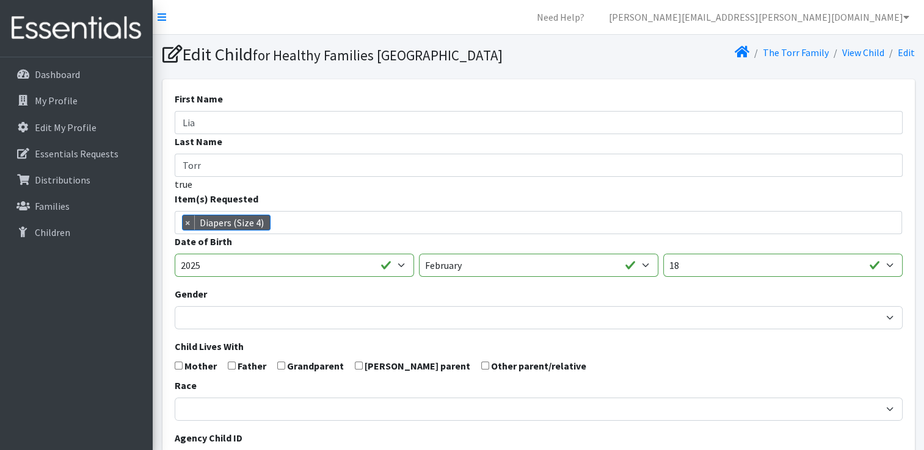
scroll to position [163, 0]
click at [71, 209] on link "Families" at bounding box center [76, 206] width 143 height 24
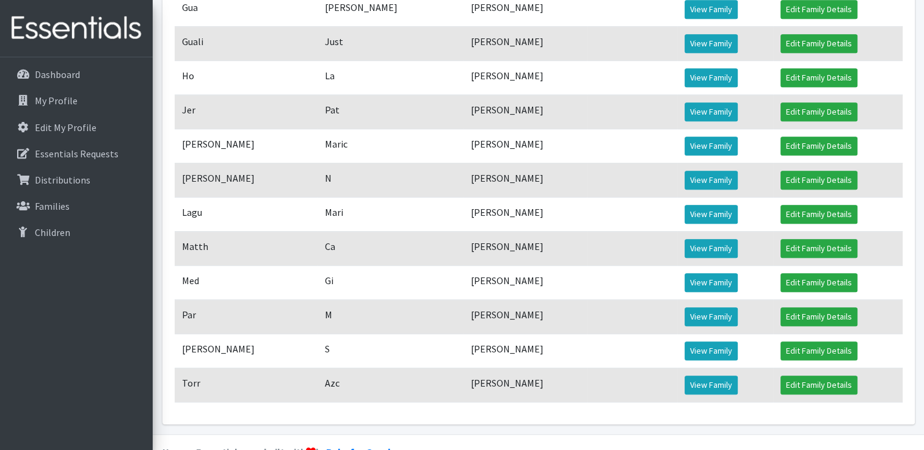
scroll to position [766, 0]
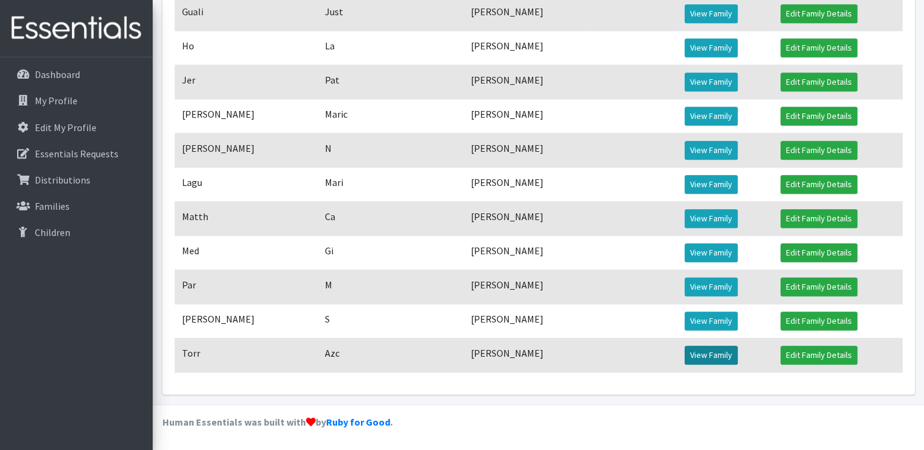
click at [707, 351] on link "View Family" at bounding box center [710, 355] width 53 height 19
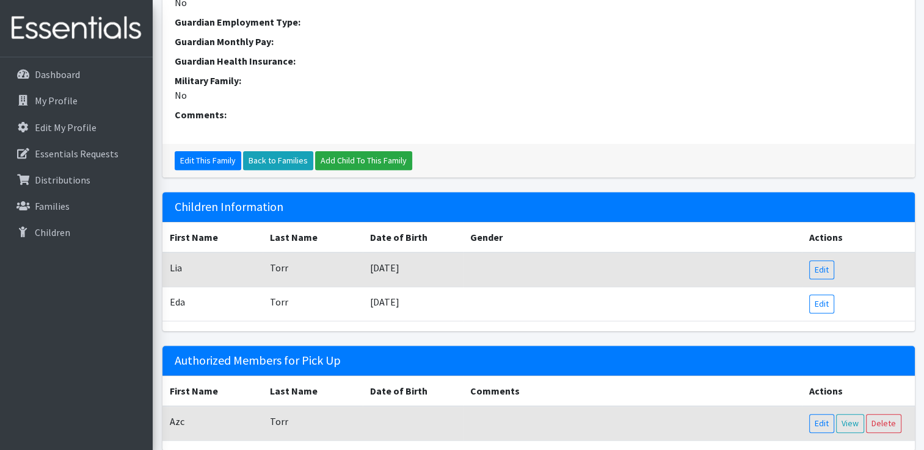
scroll to position [478, 0]
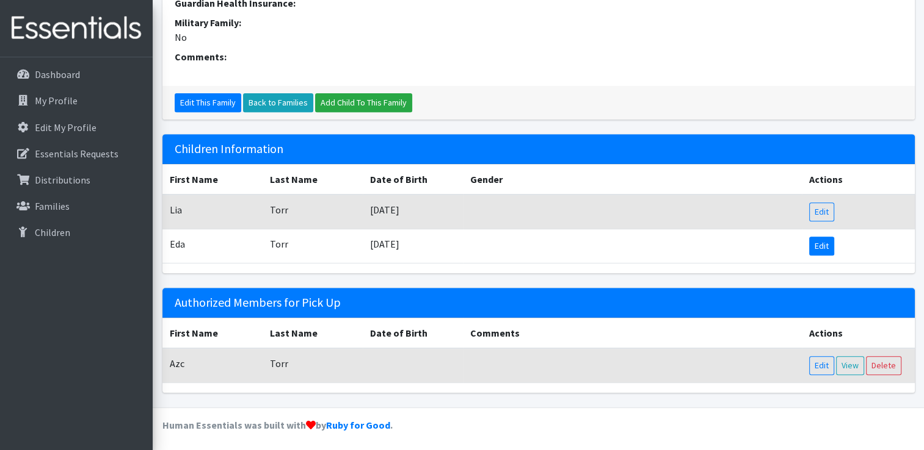
click at [812, 238] on link "Edit" at bounding box center [821, 246] width 25 height 19
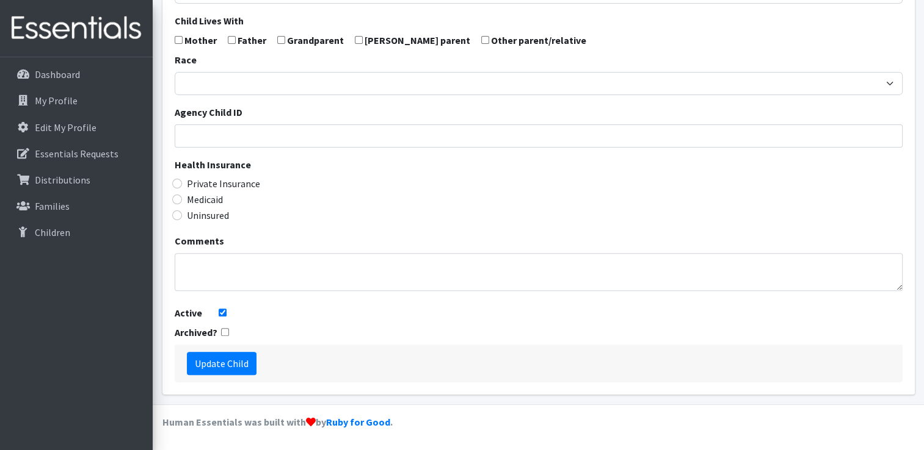
scroll to position [346, 0]
click at [53, 207] on p "Families" at bounding box center [52, 206] width 35 height 12
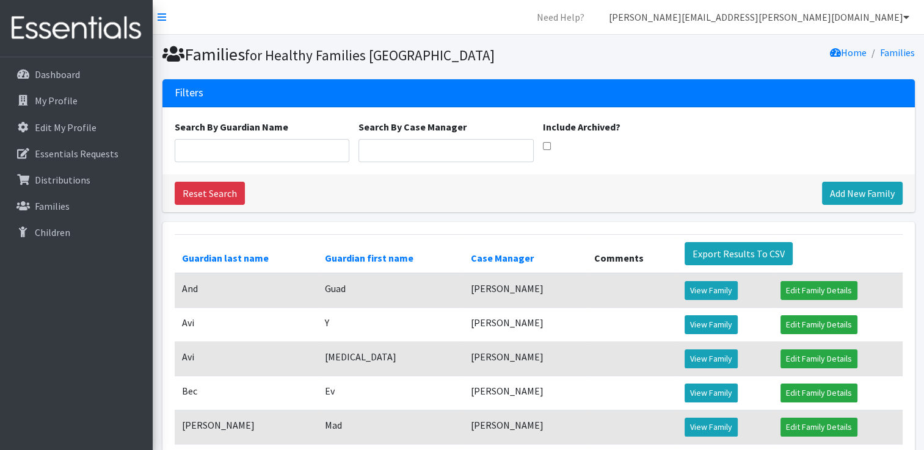
click at [877, 20] on link "[PERSON_NAME][EMAIL_ADDRESS][PERSON_NAME][DOMAIN_NAME]" at bounding box center [759, 17] width 320 height 24
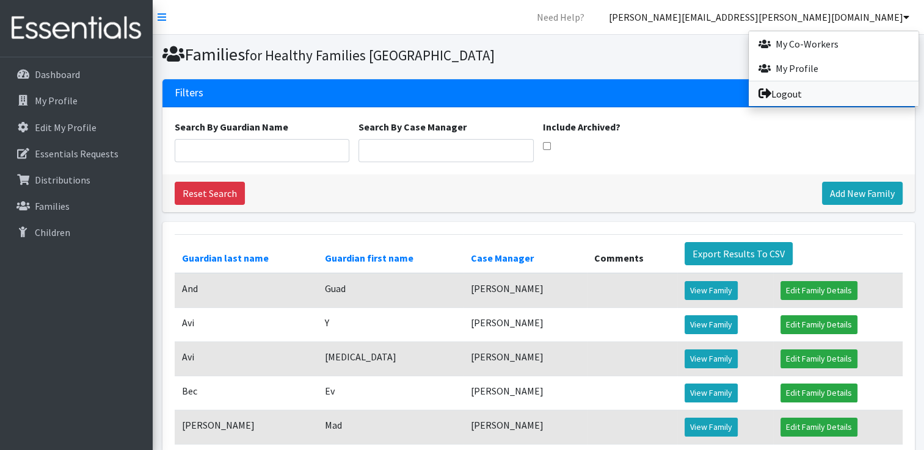
click at [796, 92] on link "Logout" at bounding box center [833, 94] width 170 height 24
